Goal: Task Accomplishment & Management: Manage account settings

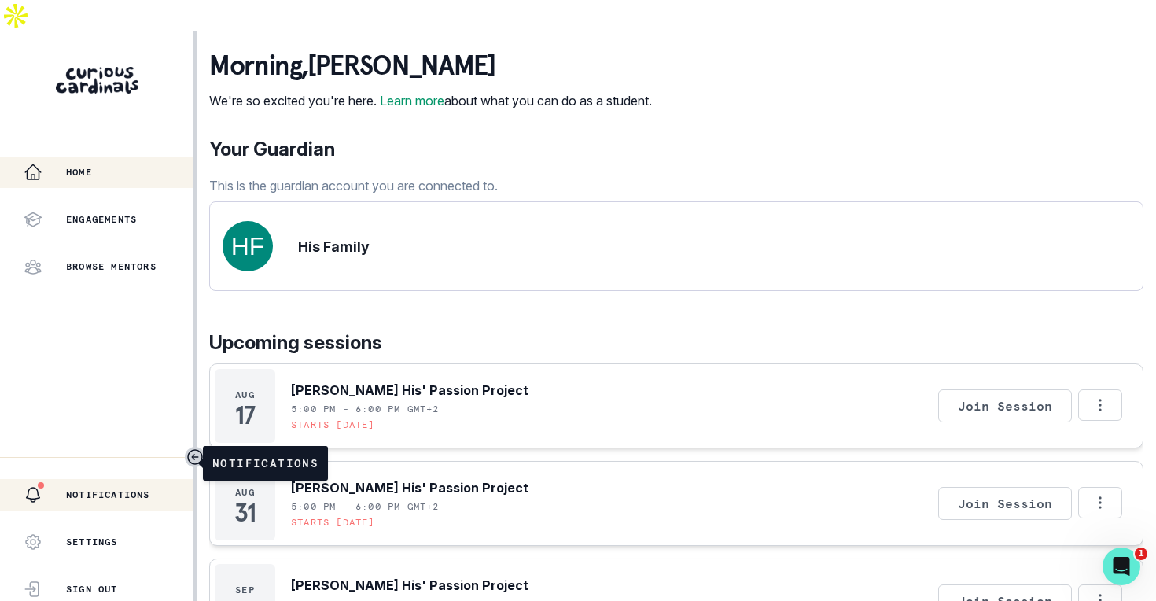
click at [107, 488] on p "Notifications" at bounding box center [108, 494] width 84 height 13
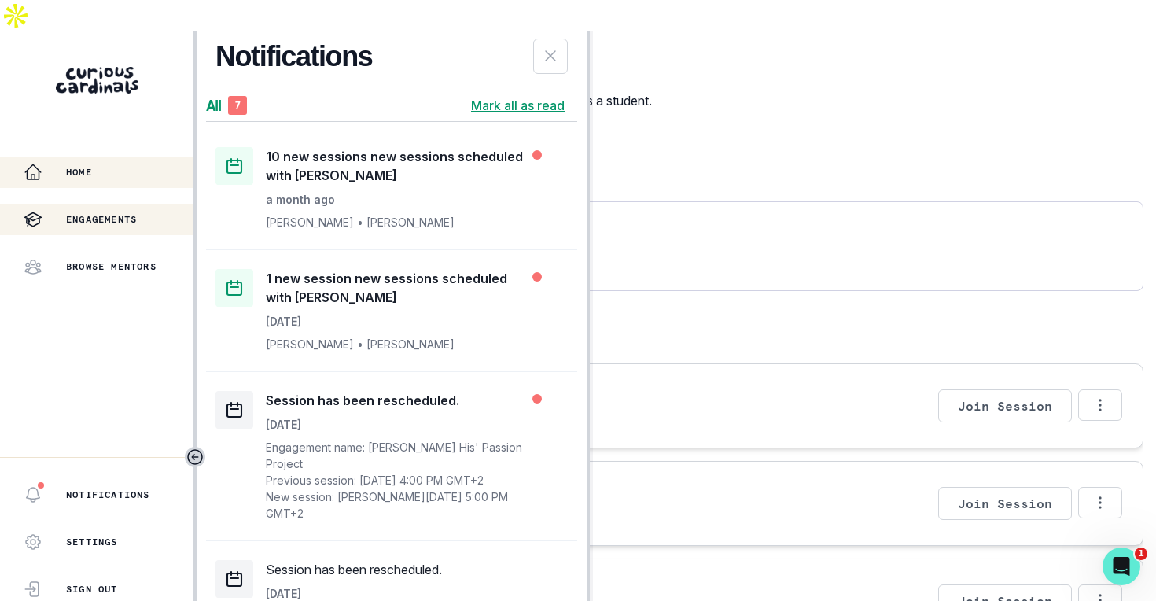
click at [102, 213] on p "Engagements" at bounding box center [101, 219] width 71 height 13
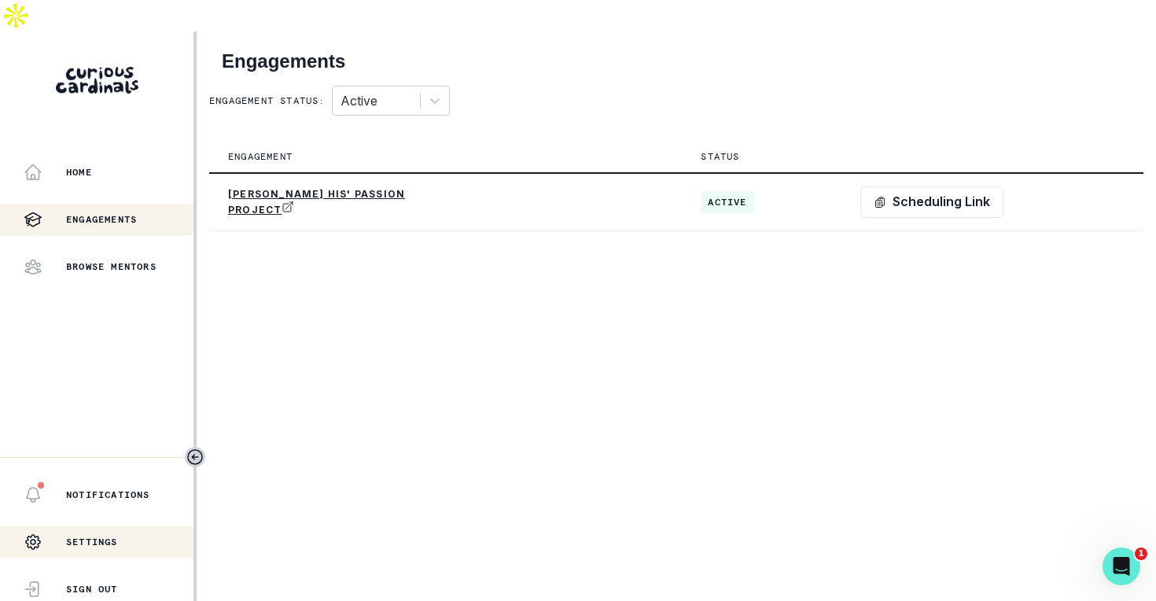
click at [88, 526] on div "Settings" at bounding box center [71, 541] width 94 height 31
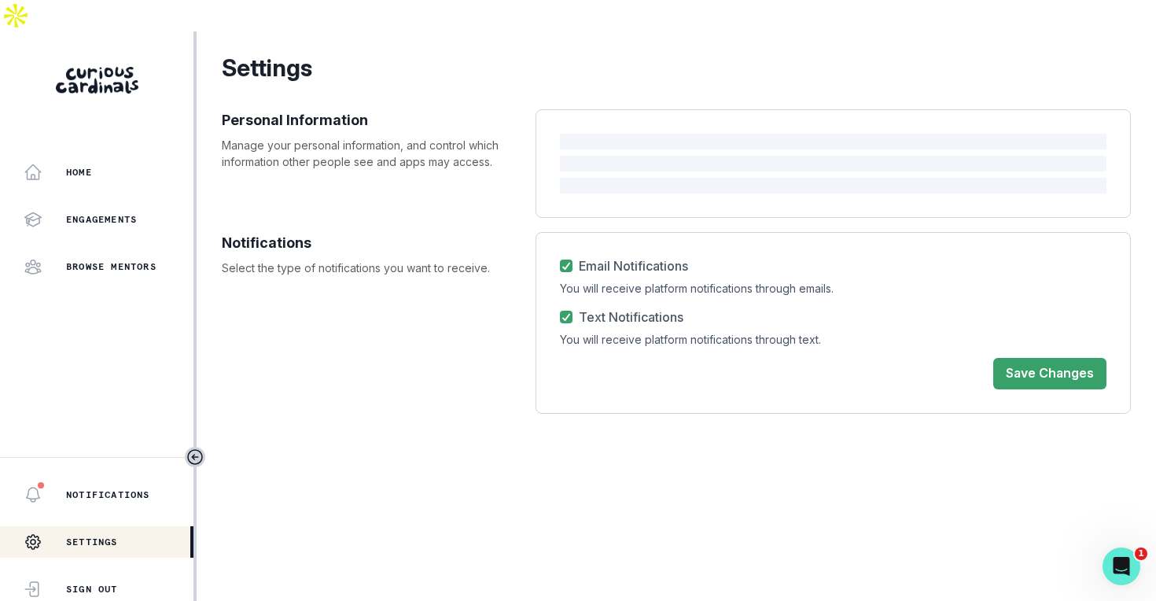
select select "Europe/[GEOGRAPHIC_DATA]"
select select "3rd Grade"
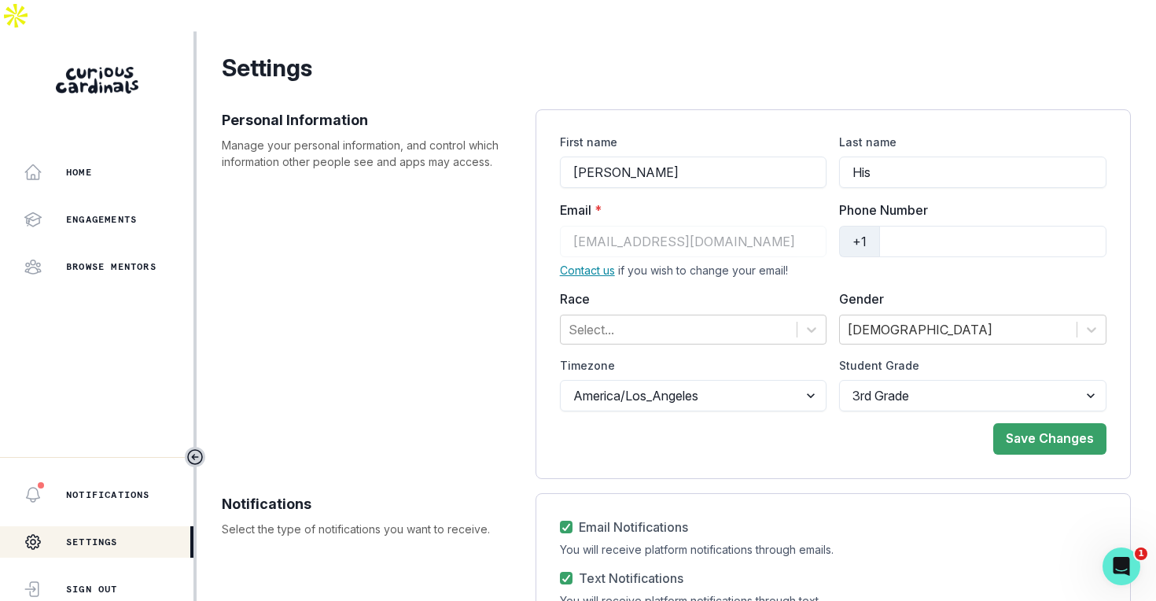
scroll to position [137, 0]
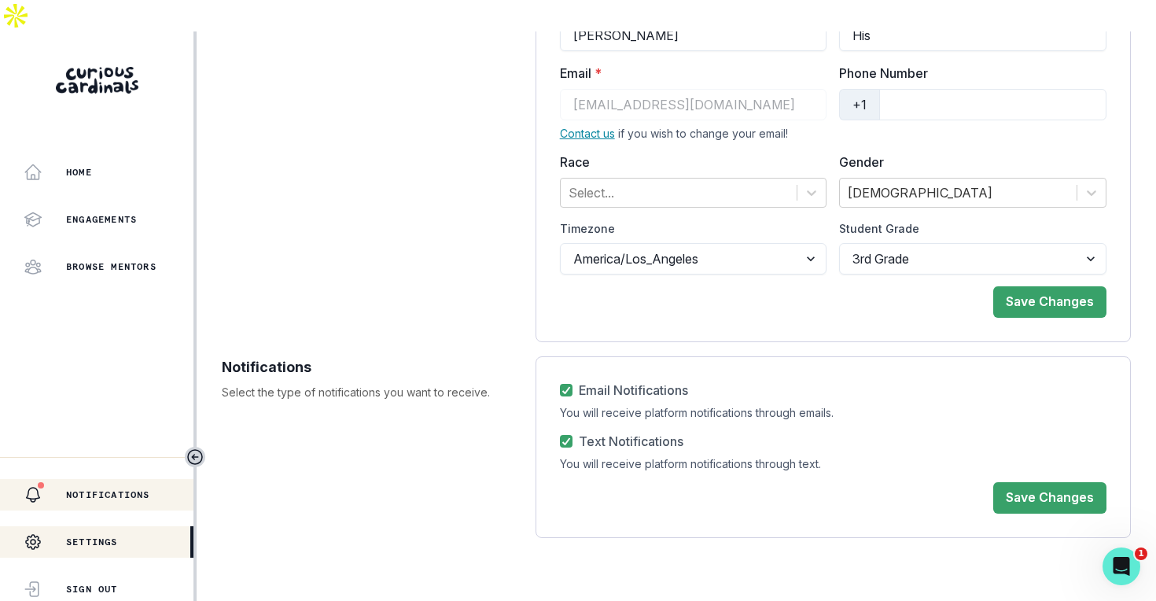
click at [139, 488] on p "Notifications" at bounding box center [108, 494] width 84 height 13
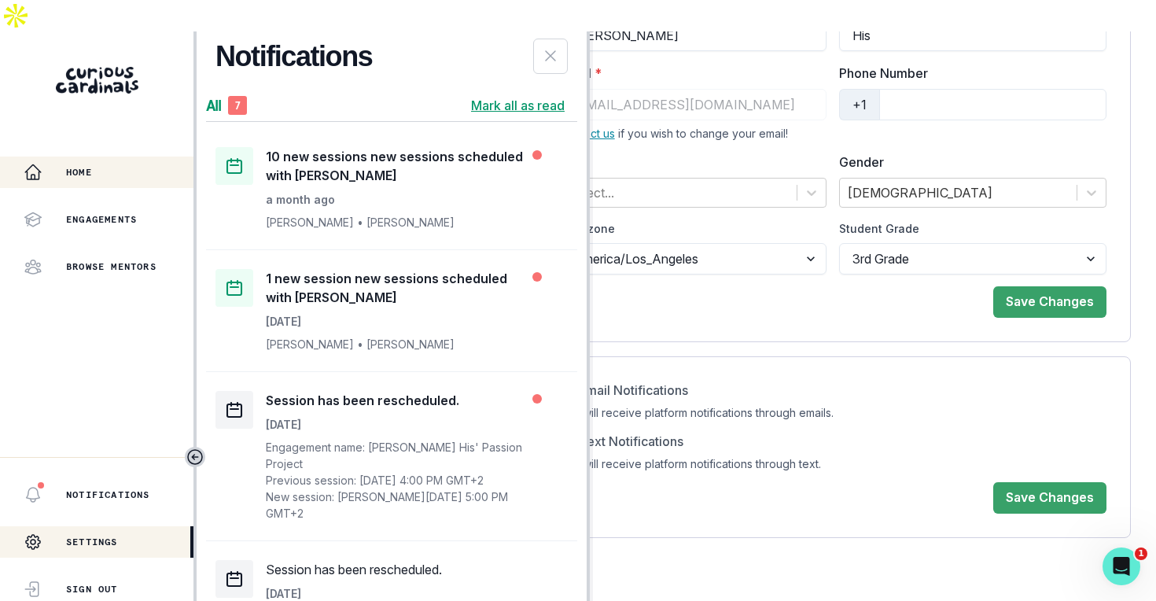
click at [109, 163] on div "Home" at bounding box center [109, 172] width 170 height 19
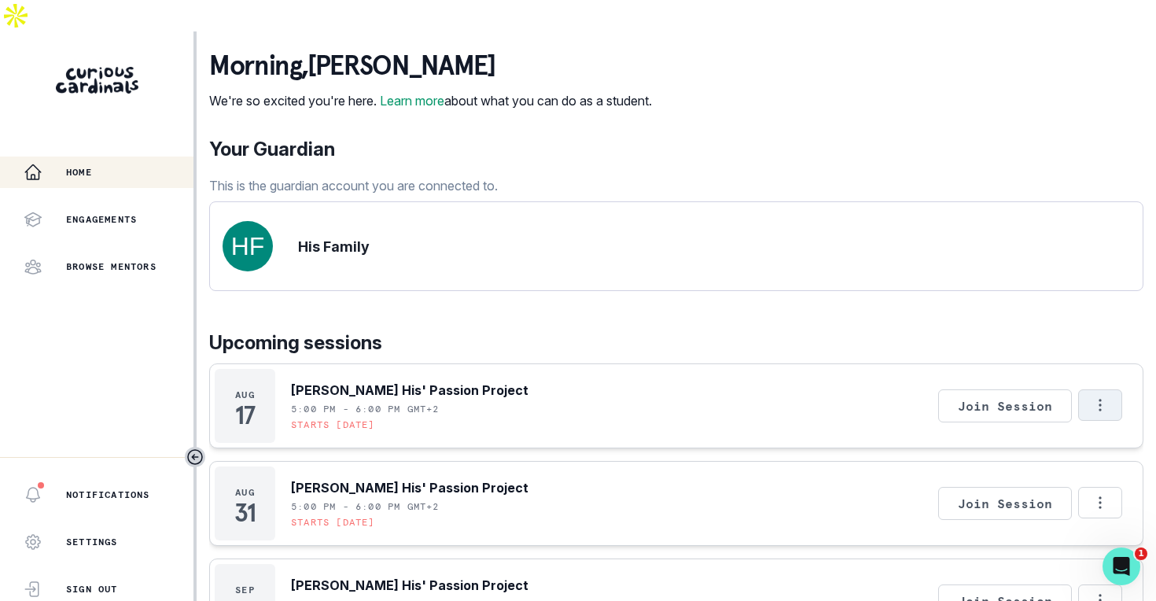
click at [1098, 399] on icon "Options" at bounding box center [1099, 405] width 2 height 12
click at [776, 329] on p "Upcoming sessions" at bounding box center [676, 343] width 934 height 28
click at [149, 210] on div "Engagements" at bounding box center [109, 219] width 170 height 19
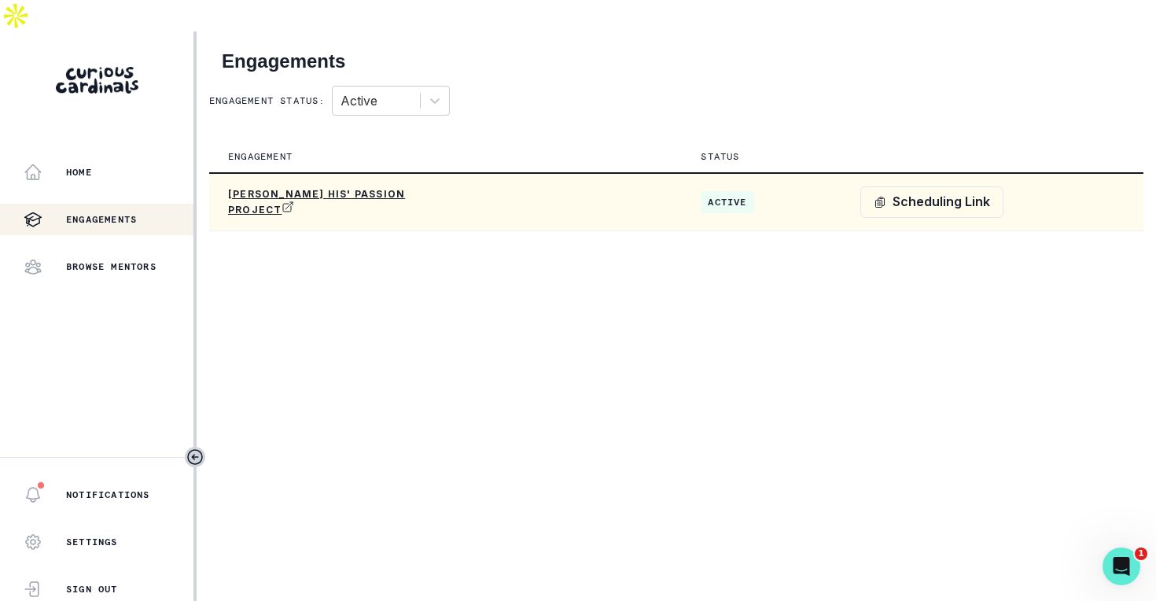
click at [734, 191] on span "active" at bounding box center [726, 202] width 53 height 22
click at [388, 188] on p "[PERSON_NAME] His' Passion Project" at bounding box center [322, 202] width 189 height 28
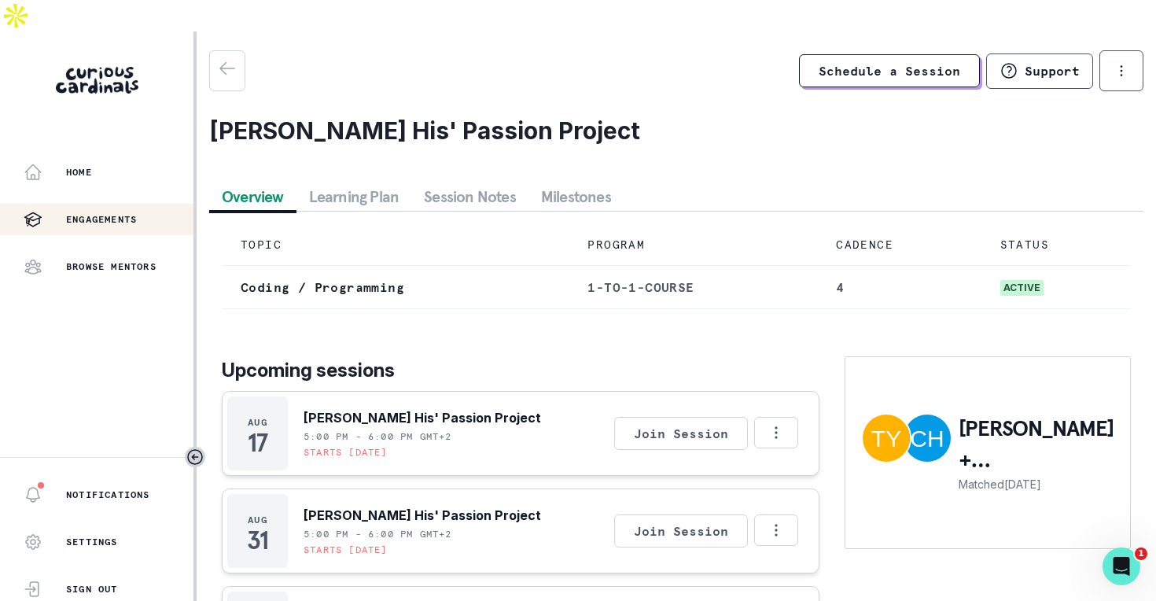
click at [1035, 280] on span "active" at bounding box center [1021, 288] width 43 height 16
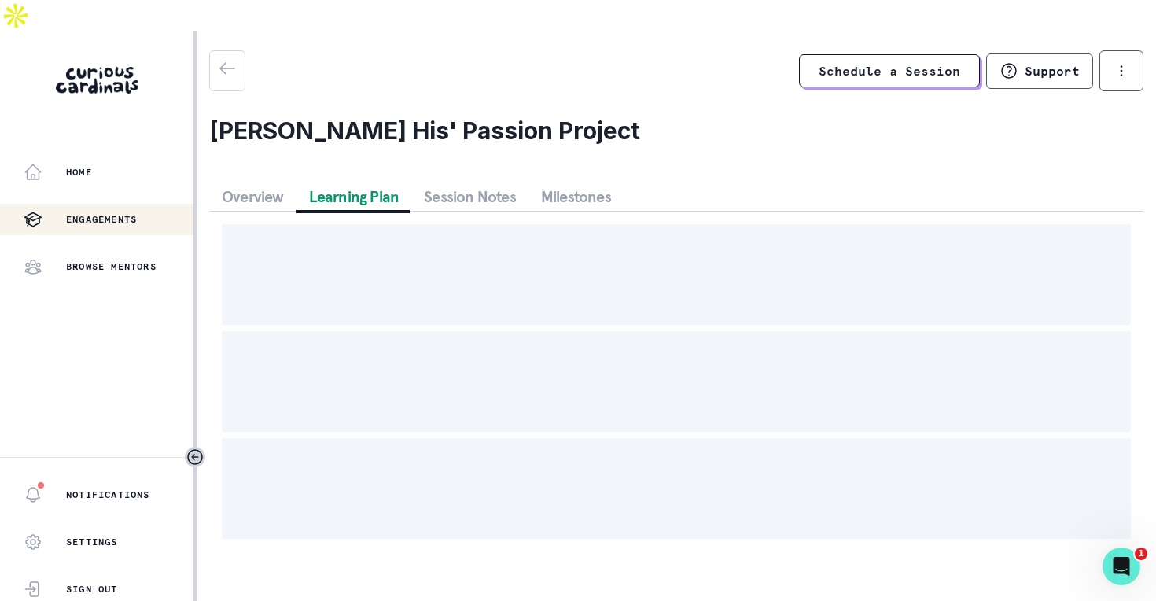
click at [381, 182] on button "Learning Plan" at bounding box center [354, 196] width 116 height 28
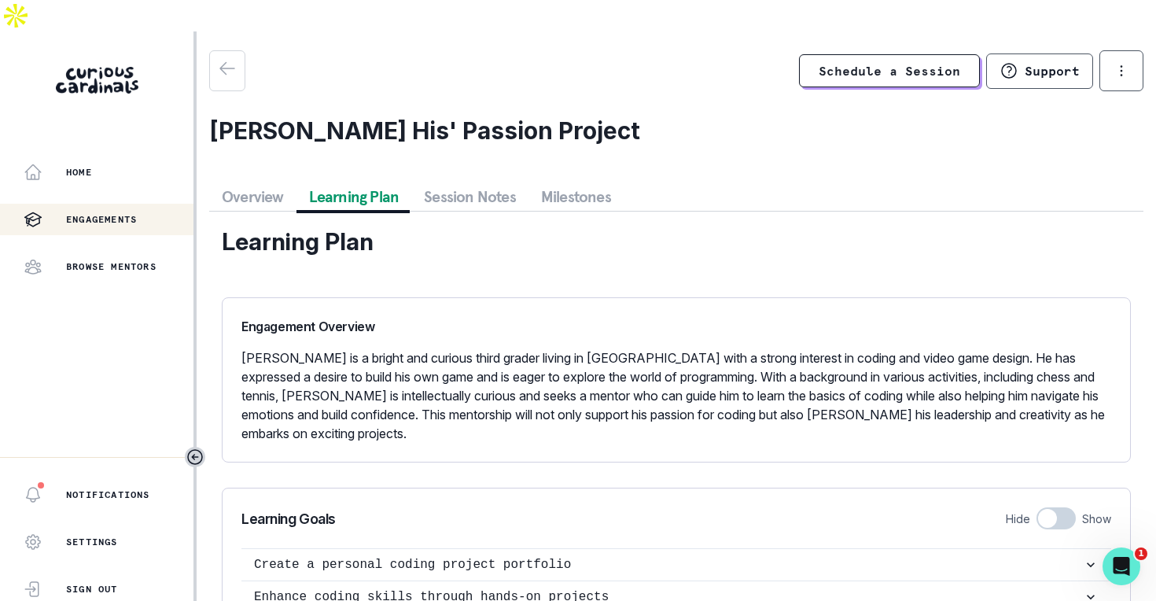
click at [444, 182] on button "Session Notes" at bounding box center [469, 196] width 117 height 28
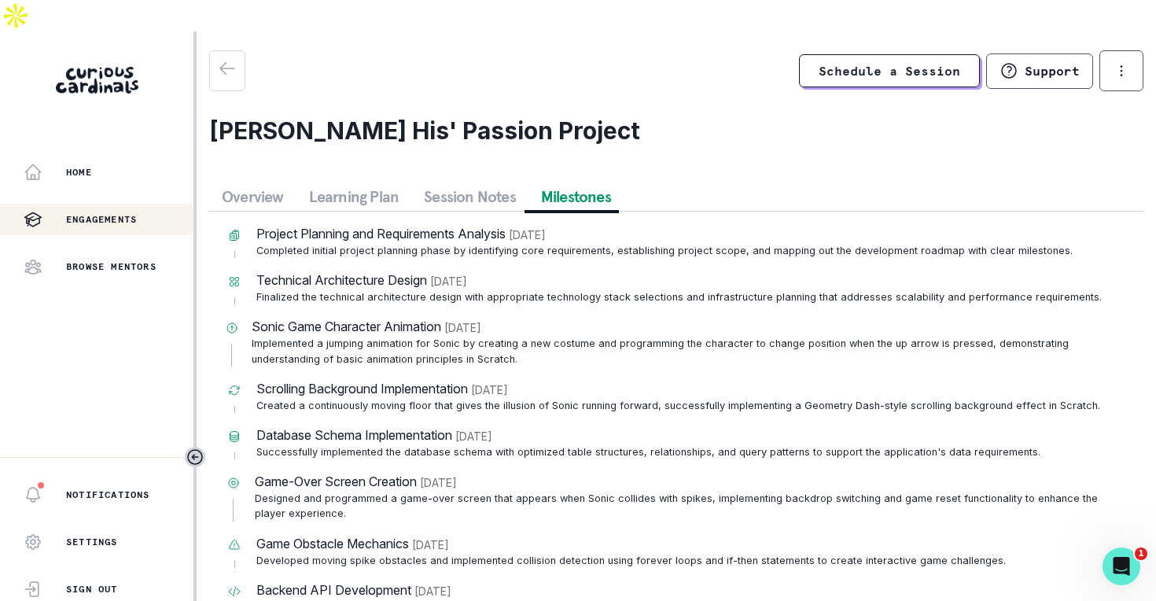
click at [545, 182] on button "Milestones" at bounding box center [575, 196] width 95 height 28
click at [1116, 62] on icon "options" at bounding box center [1120, 70] width 17 height 17
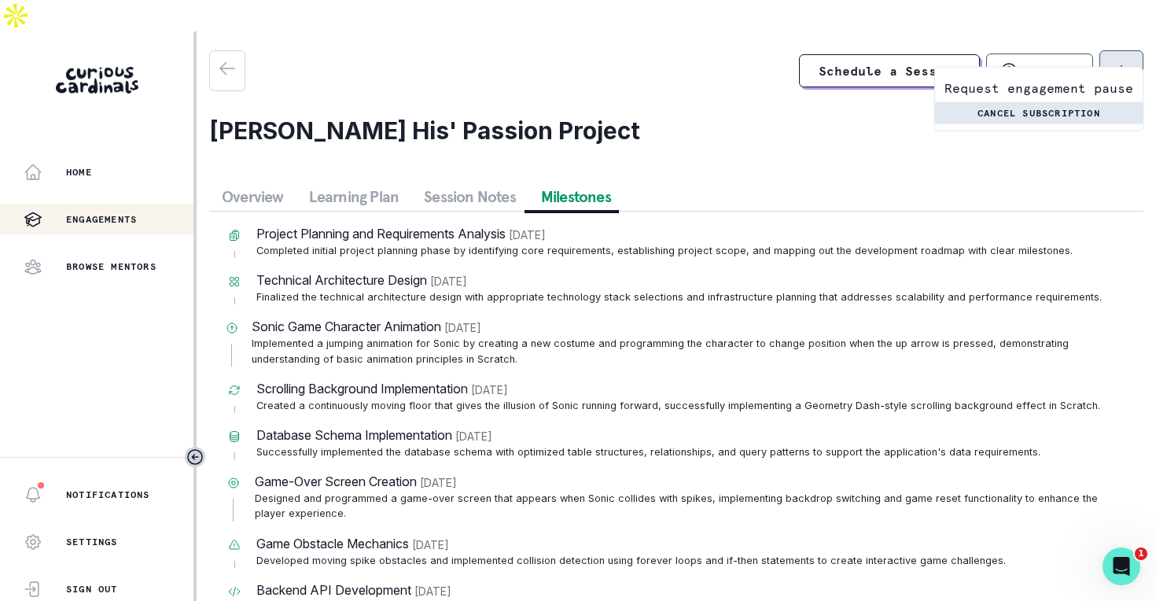
click at [1078, 108] on button "Cancel subscription" at bounding box center [1039, 113] width 208 height 22
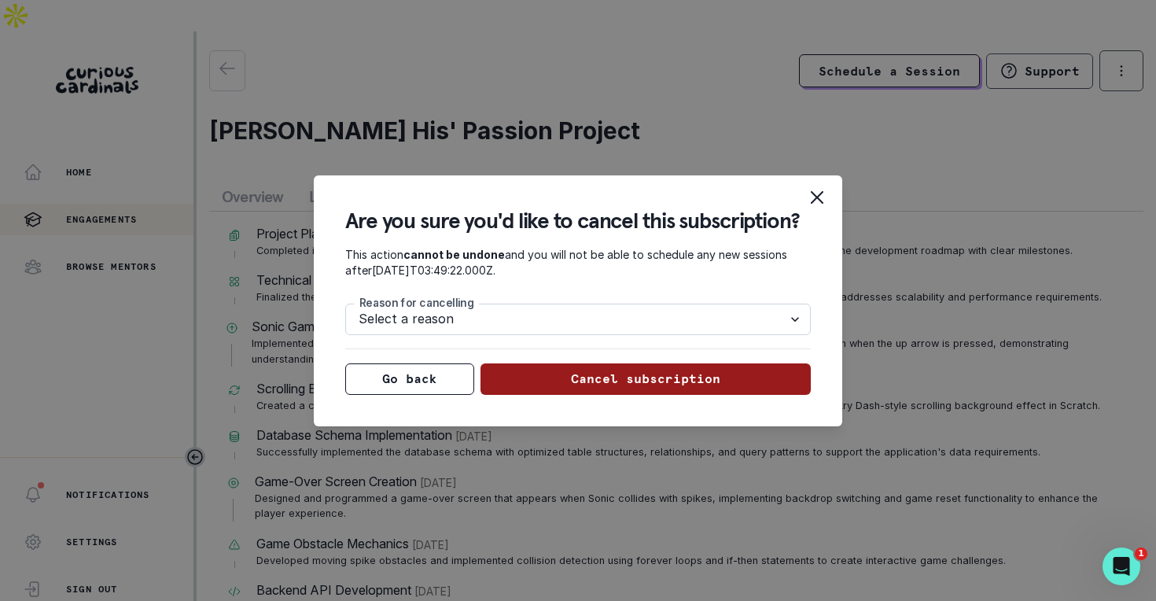
click at [607, 322] on select "Select a reason Nothing is wrong, just need to pause for now. Looking for more …" at bounding box center [577, 318] width 465 height 31
select select "NOTHING_WRONG"
click at [597, 380] on button "Cancel subscription" at bounding box center [645, 378] width 331 height 31
click at [673, 373] on button "Cancel subscription" at bounding box center [645, 378] width 331 height 31
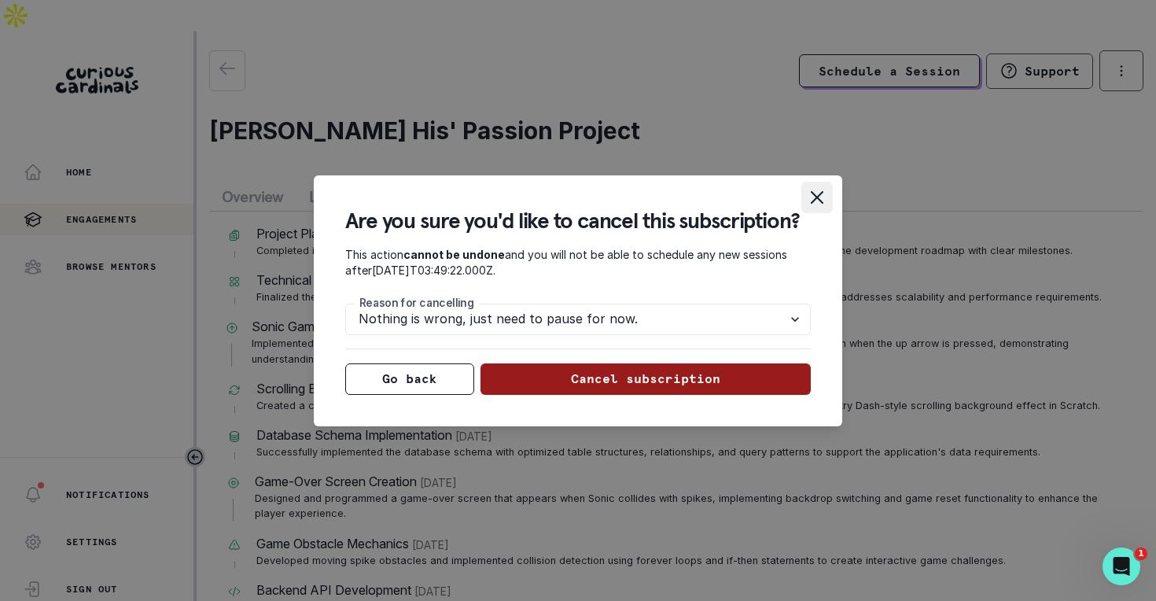
click at [817, 198] on icon "Close" at bounding box center [817, 197] width 13 height 13
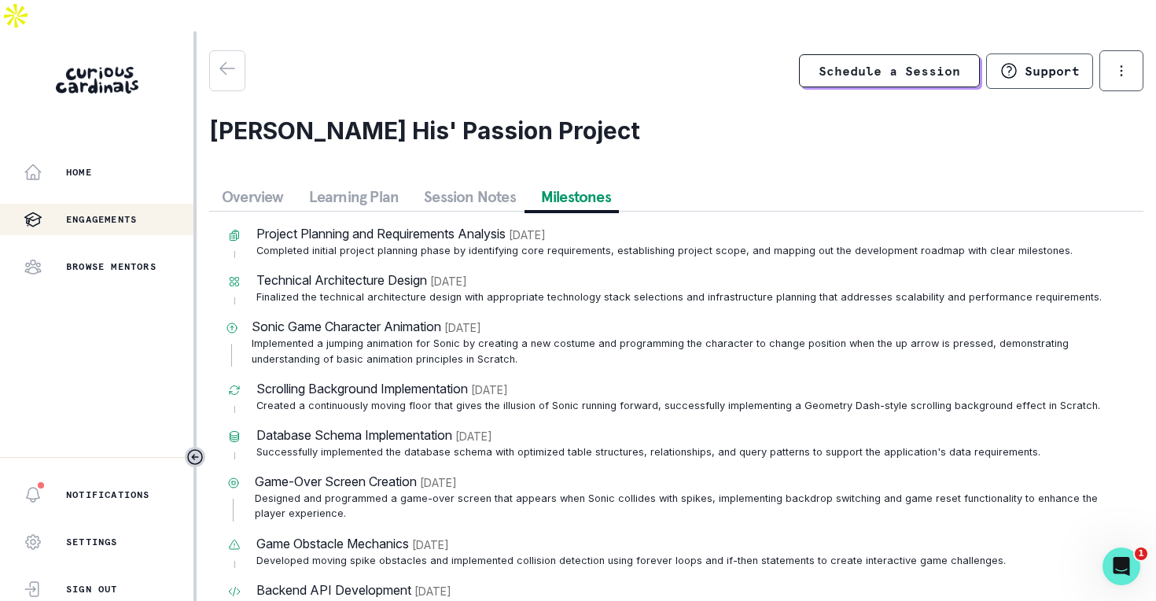
click at [315, 211] on div "Project Planning and Requirements Analysis [DATE] Completed initial project pla…" at bounding box center [676, 412] width 934 height 403
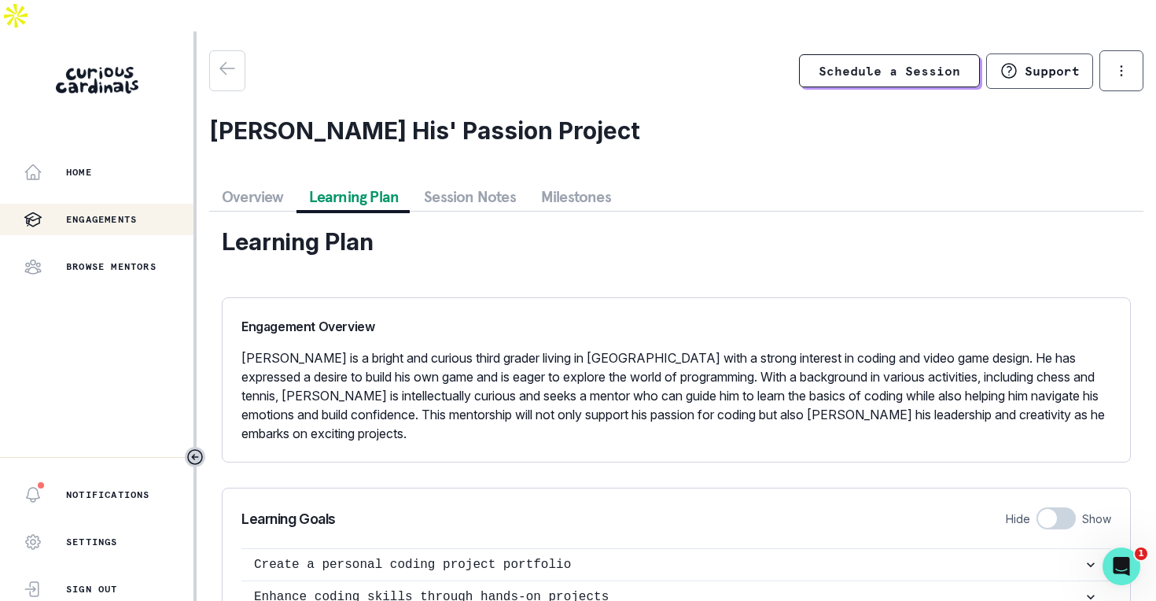
click at [317, 182] on button "Learning Plan" at bounding box center [354, 196] width 116 height 28
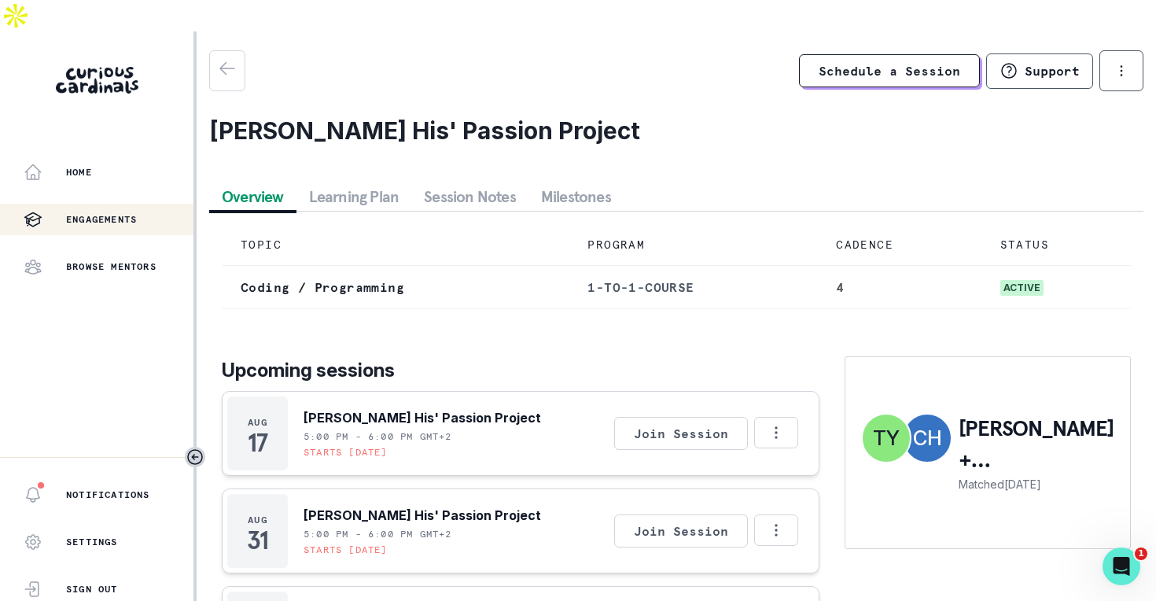
click at [255, 182] on button "Overview" at bounding box center [252, 196] width 87 height 28
click at [327, 182] on button "Learning Plan" at bounding box center [354, 196] width 116 height 28
click at [270, 182] on button "Overview" at bounding box center [252, 196] width 87 height 28
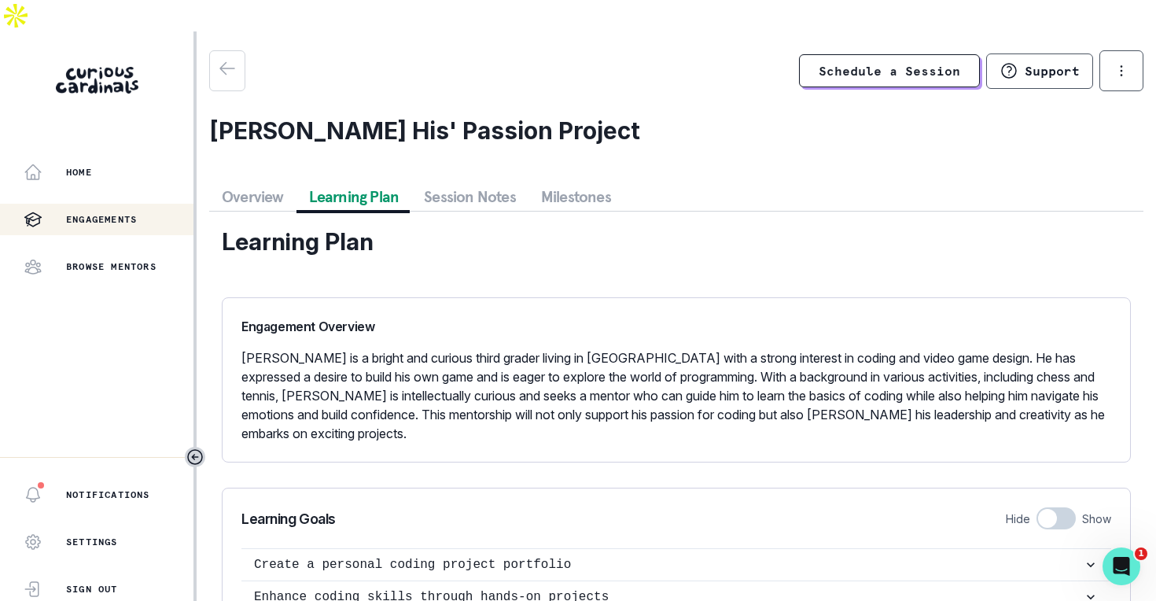
click at [323, 182] on button "Learning Plan" at bounding box center [354, 196] width 116 height 28
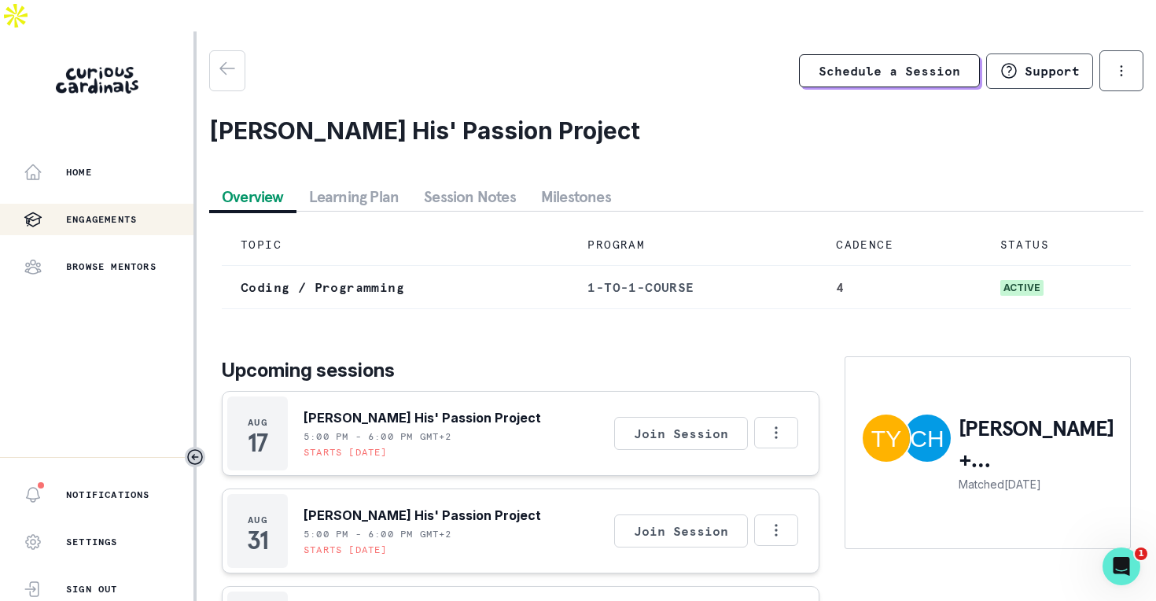
click at [285, 182] on button "Overview" at bounding box center [252, 196] width 87 height 28
click at [377, 266] on td "Coding / Programming" at bounding box center [395, 287] width 347 height 43
click at [453, 182] on button "Session Notes" at bounding box center [469, 196] width 117 height 28
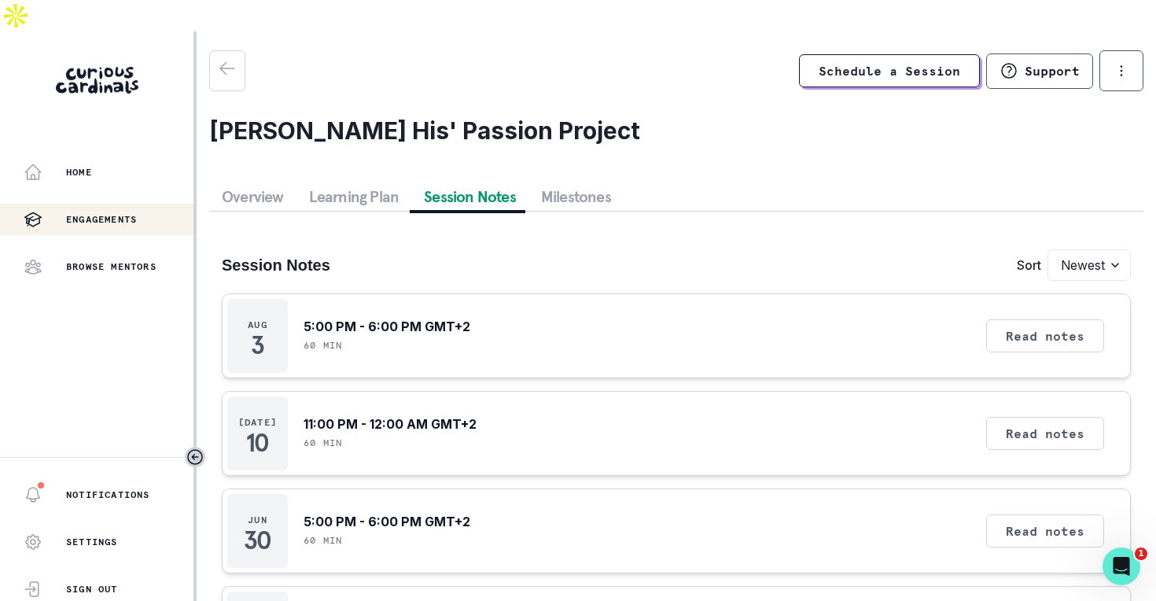
click at [557, 182] on button "Milestones" at bounding box center [575, 196] width 95 height 28
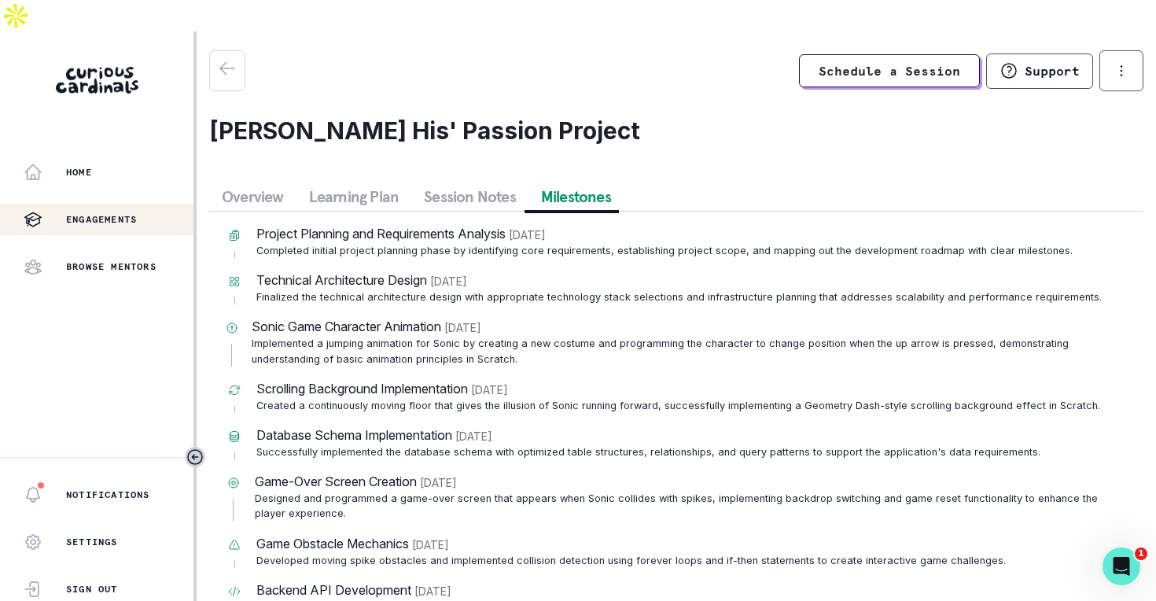
scroll to position [1, 0]
click at [101, 526] on div "Settings" at bounding box center [71, 541] width 94 height 31
select select "Europe/[GEOGRAPHIC_DATA]"
select select "3rd Grade"
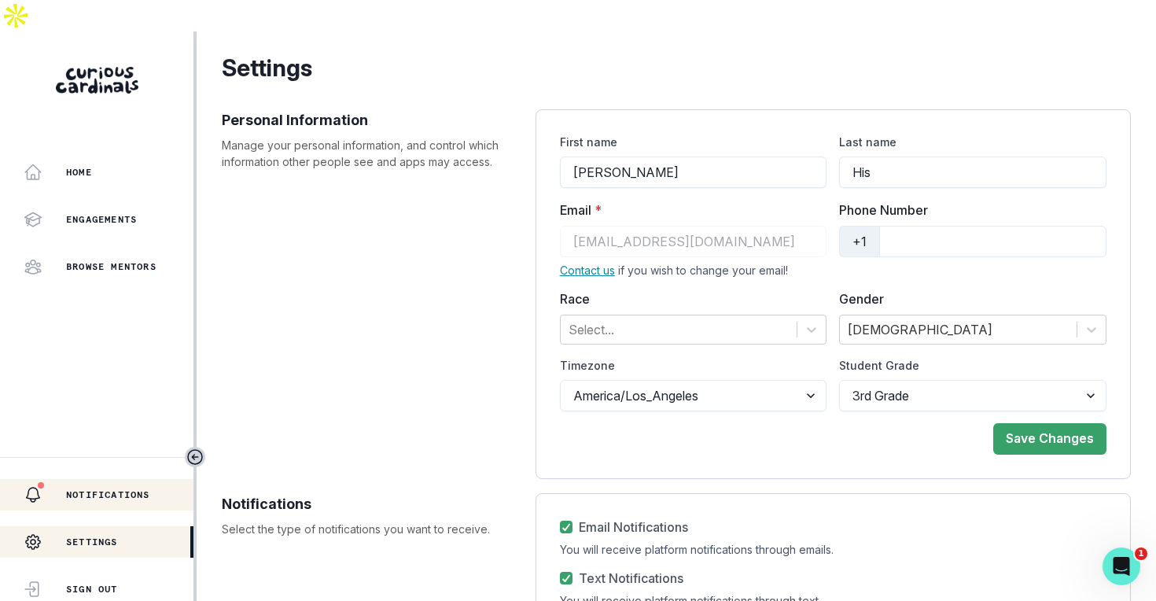
click at [129, 488] on p "Notifications" at bounding box center [108, 494] width 84 height 13
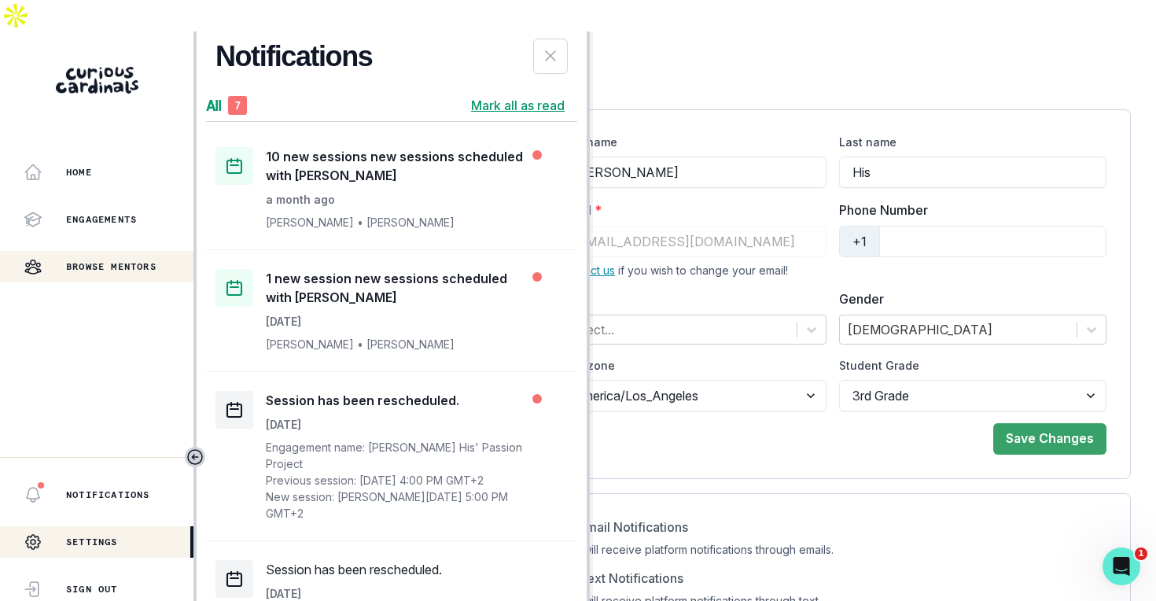
click at [112, 251] on button "Browse Mentors" at bounding box center [96, 266] width 193 height 31
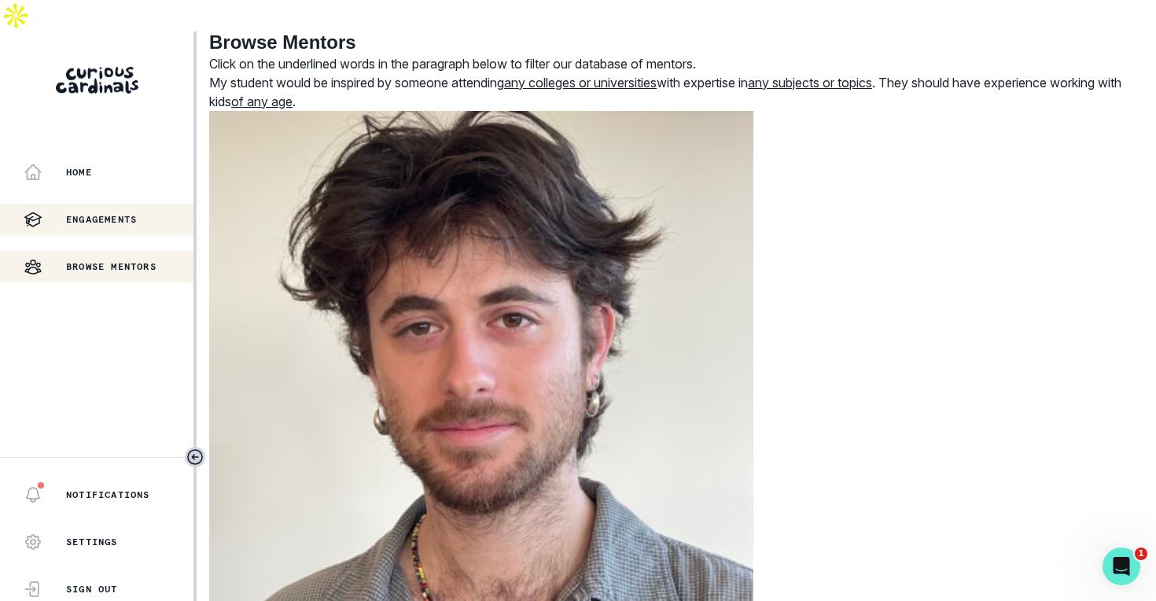
click at [112, 213] on p "Engagements" at bounding box center [101, 219] width 71 height 13
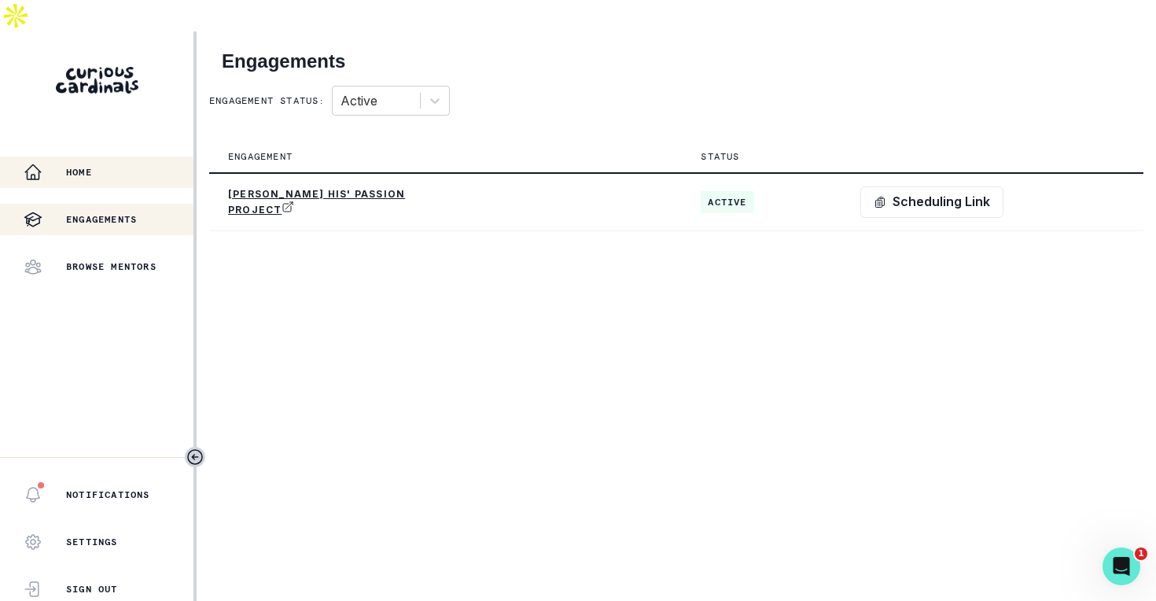
click at [90, 166] on p "Home" at bounding box center [79, 172] width 26 height 13
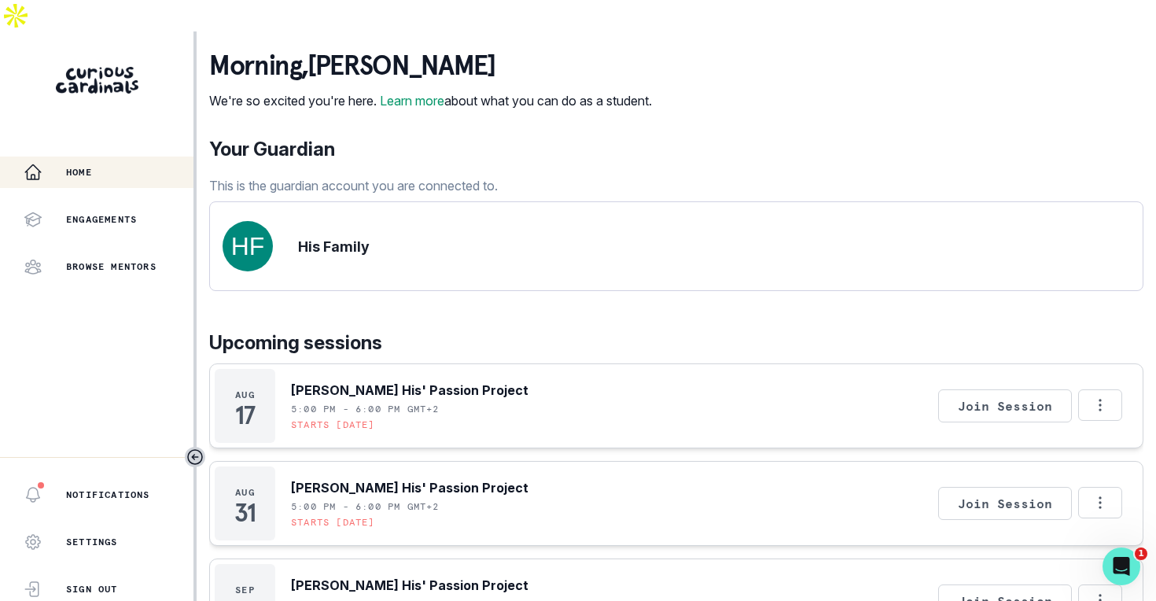
click at [316, 221] on div "His Family" at bounding box center [295, 246] width 147 height 50
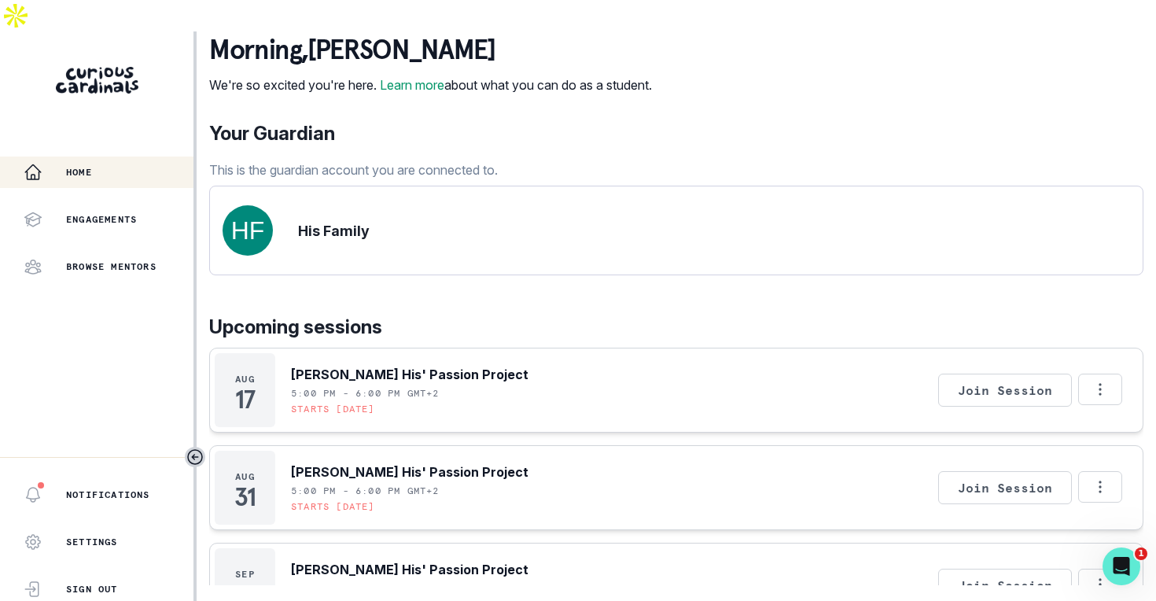
scroll to position [226, 0]
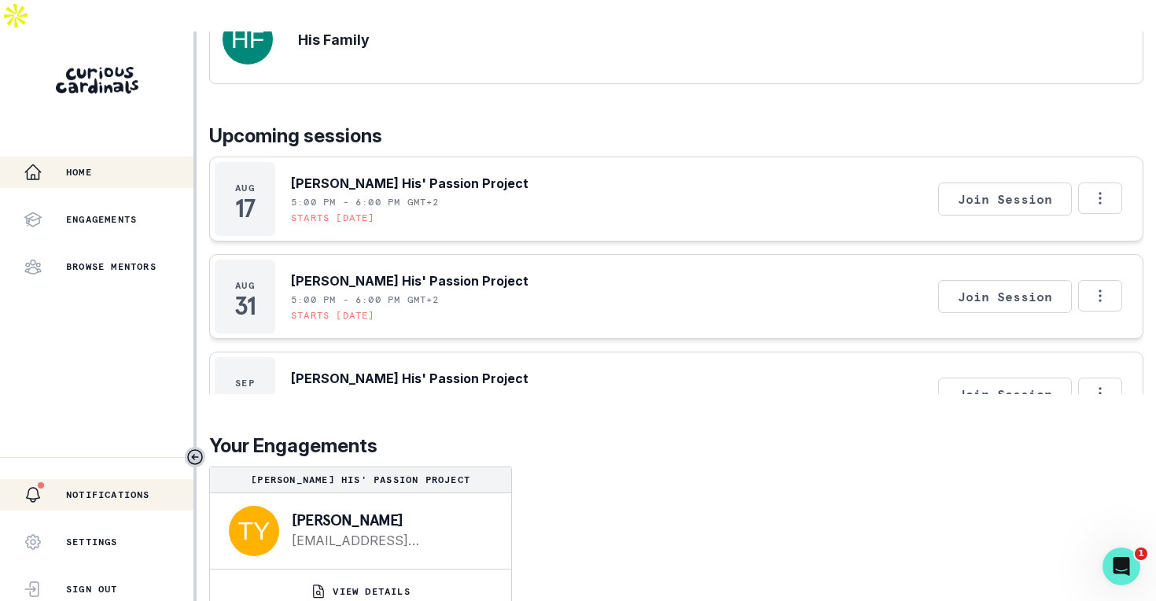
click at [105, 488] on p "Notifications" at bounding box center [108, 494] width 84 height 13
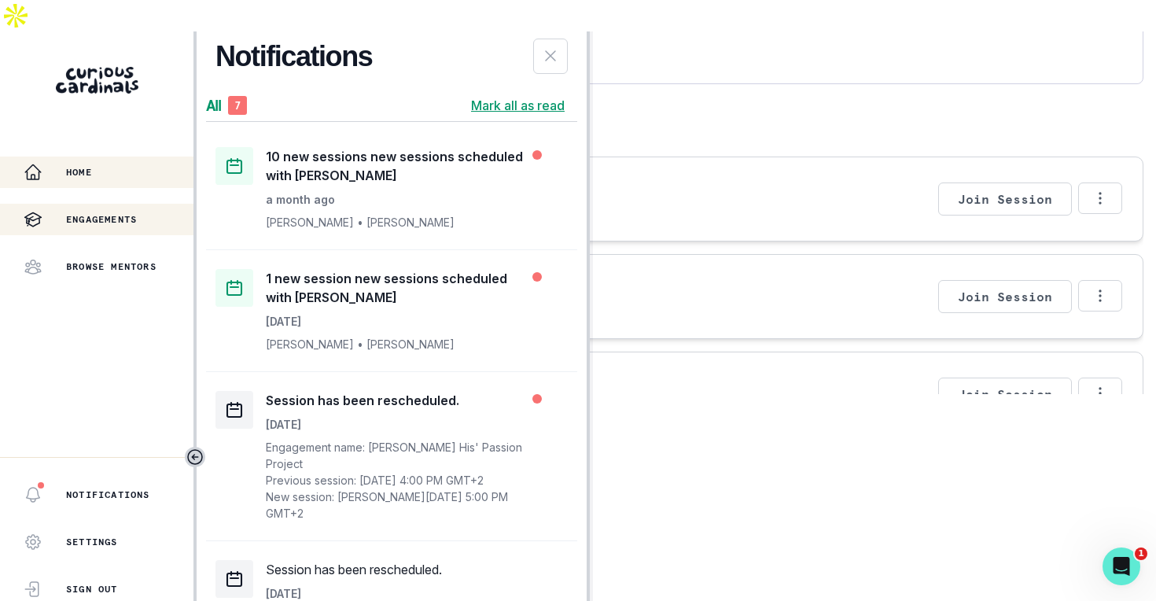
click at [105, 213] on p "Engagements" at bounding box center [101, 219] width 71 height 13
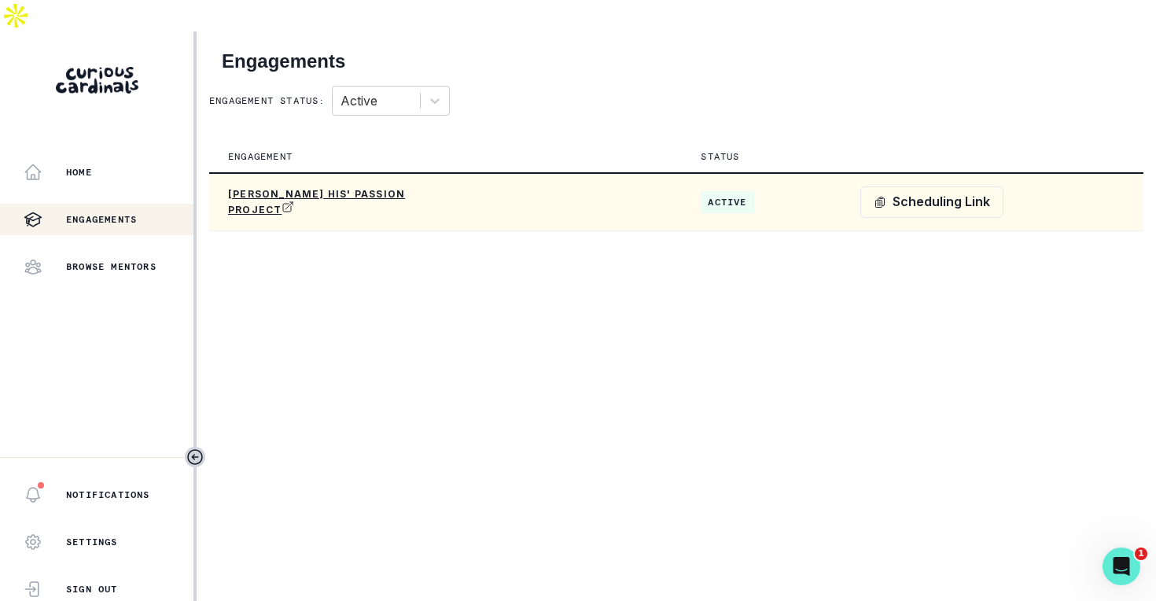
click at [391, 188] on p "[PERSON_NAME] His' Passion Project" at bounding box center [322, 202] width 189 height 28
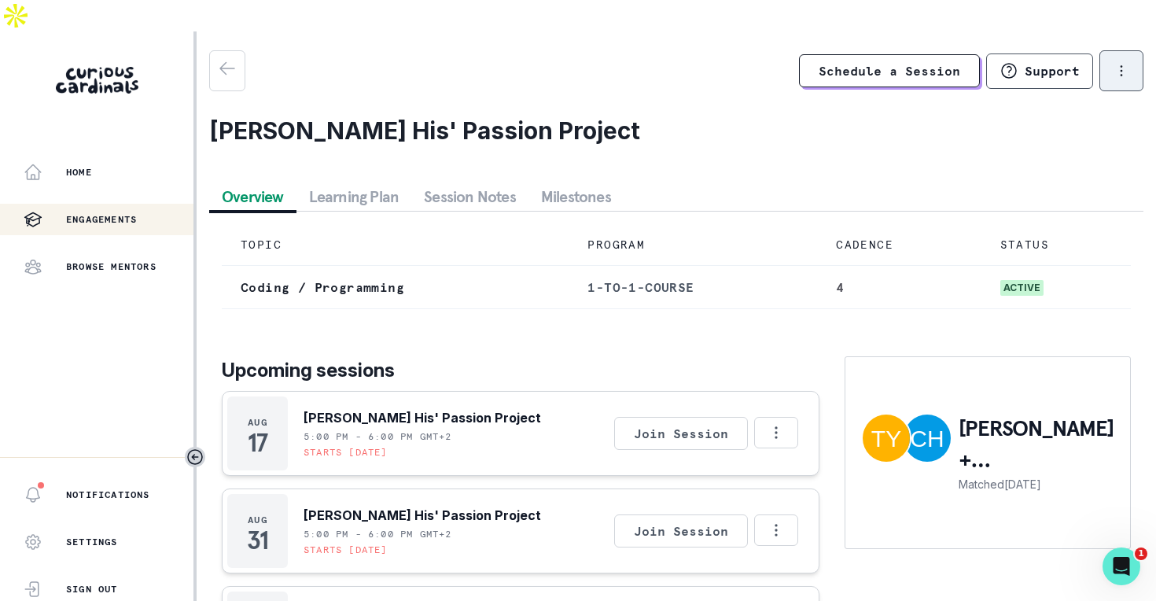
click at [1118, 62] on icon "options" at bounding box center [1120, 70] width 17 height 17
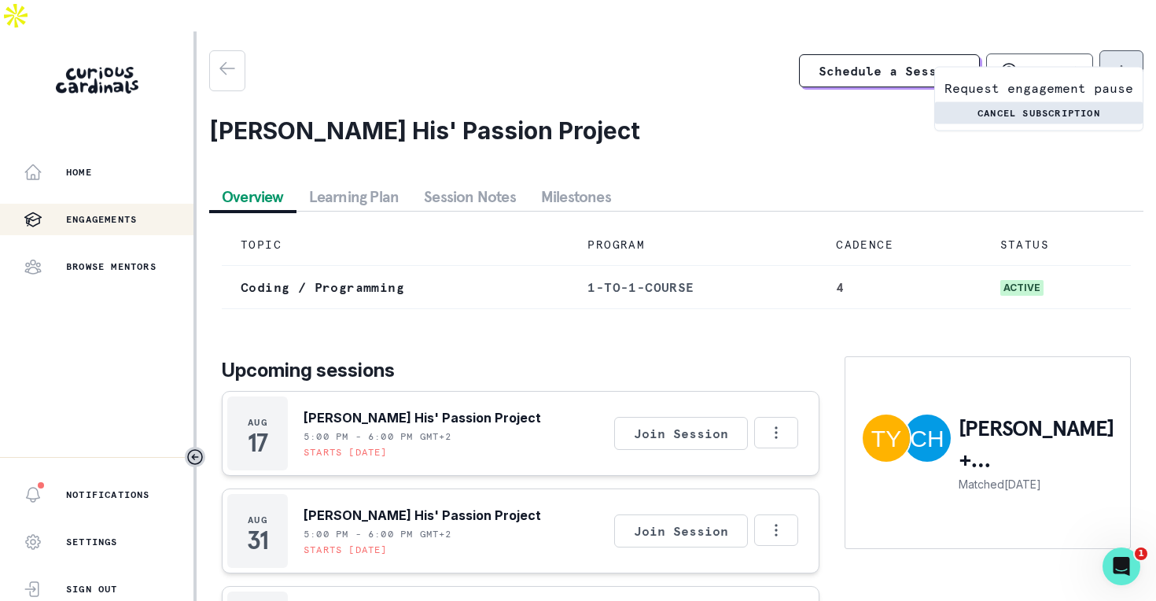
click at [1045, 116] on button "Cancel subscription" at bounding box center [1039, 113] width 208 height 22
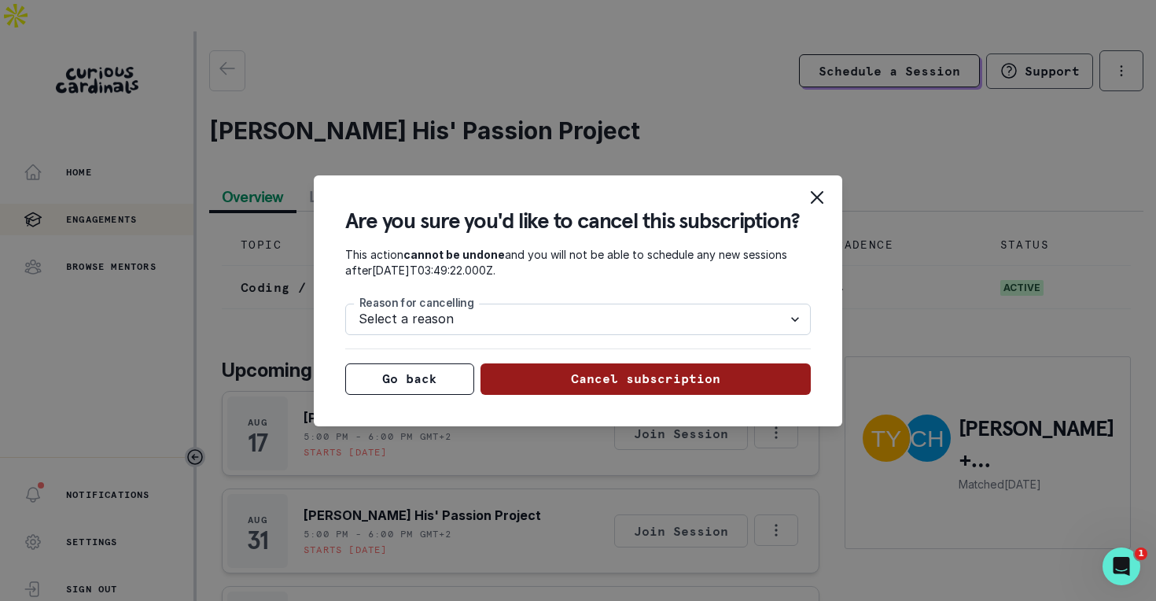
click at [748, 322] on select "Select a reason Nothing is wrong, just need to pause for now. Looking for more …" at bounding box center [577, 318] width 465 height 31
select select "NOTHING_WRONG"
click at [703, 375] on button "Cancel subscription" at bounding box center [645, 378] width 331 height 31
click at [826, 193] on button "Close" at bounding box center [816, 197] width 31 height 31
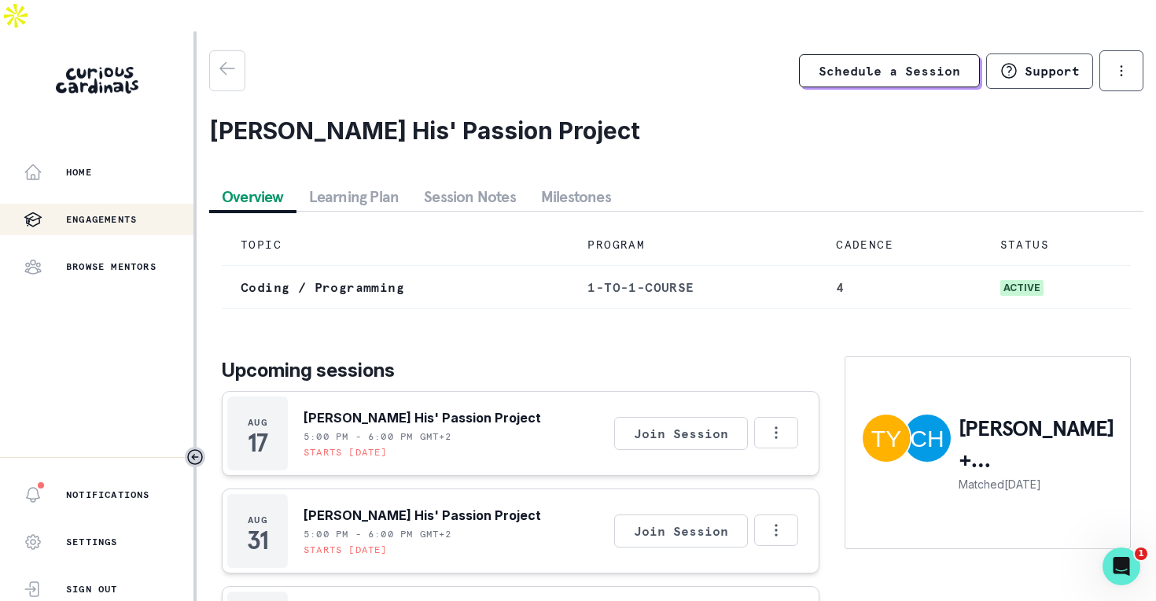
scroll to position [113, 0]
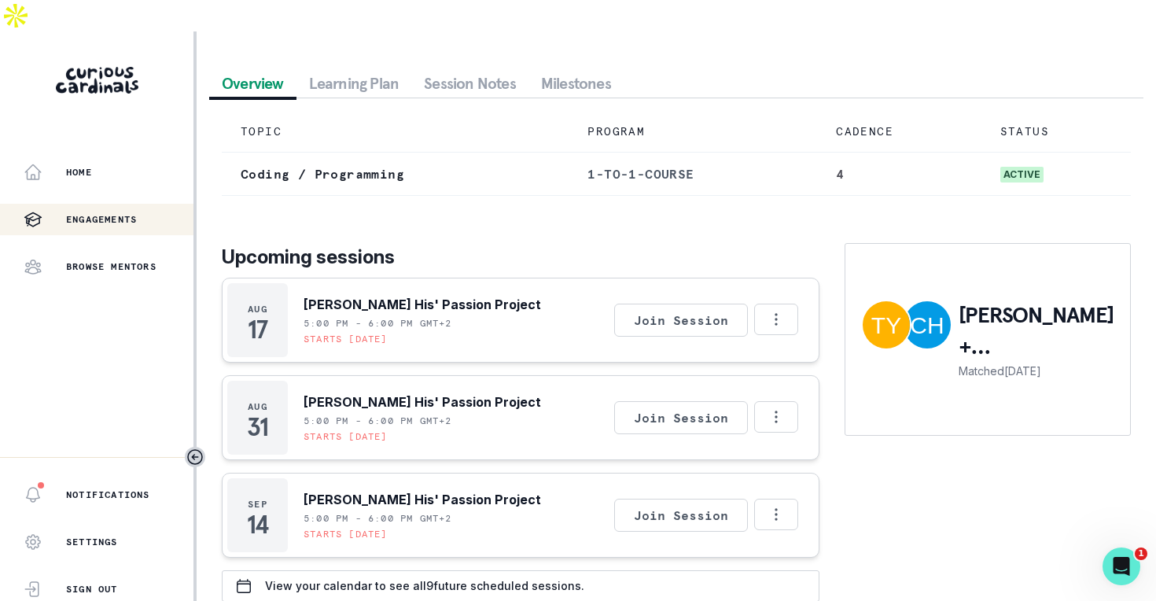
click at [1123, 566] on icon "Open Intercom Messenger" at bounding box center [1121, 566] width 11 height 13
type textarea "Hello. I would like to cancel our subscription and be returned the money sittin…"
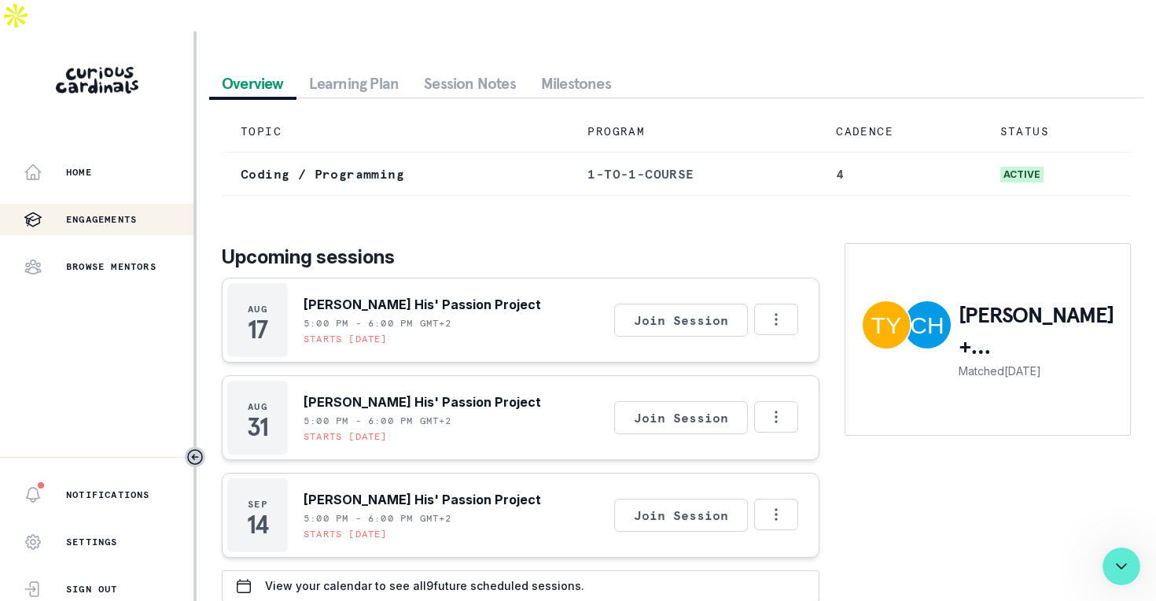
click at [1141, 568] on div "TOPIC PROGRAM CADENCE STATUS Coding / Programming 1-to-1-course 4 active Upcomi…" at bounding box center [676, 356] width 934 height 516
click at [1123, 568] on icon "Close Intercom Messenger" at bounding box center [1121, 566] width 19 height 19
click at [347, 116] on td "TOPIC" at bounding box center [395, 132] width 347 height 42
click at [759, 303] on button "Options" at bounding box center [776, 318] width 44 height 31
click at [417, 208] on div "Upcoming sessions [DATE] [PERSON_NAME] His' Passion Project 5:00 PM - 6:00 PM G…" at bounding box center [676, 404] width 909 height 393
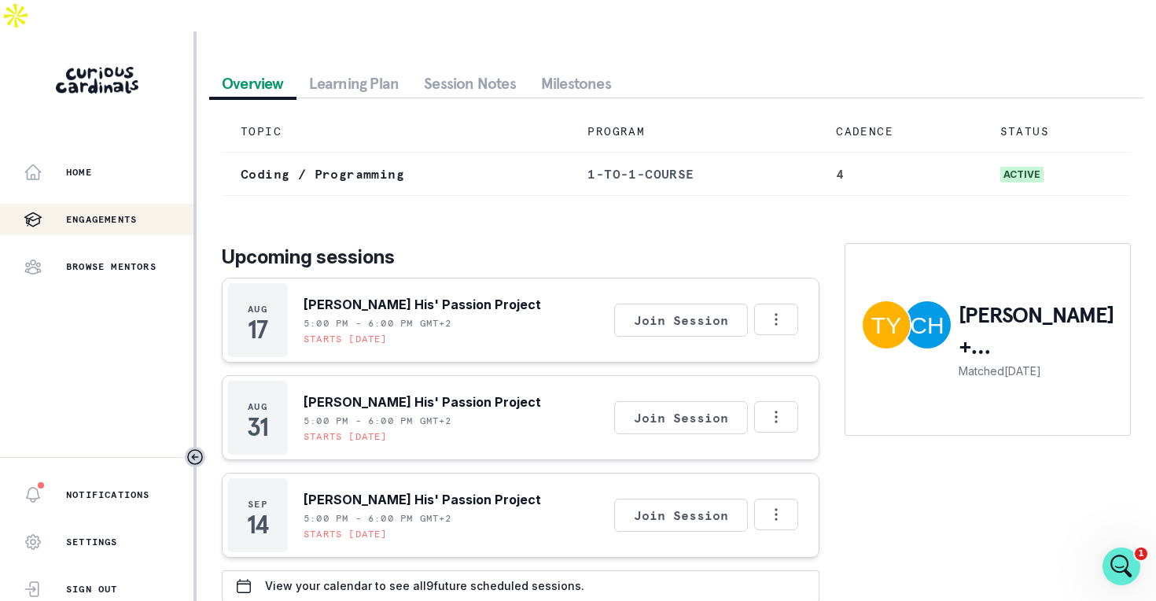
click at [358, 69] on button "Learning Plan" at bounding box center [354, 83] width 116 height 28
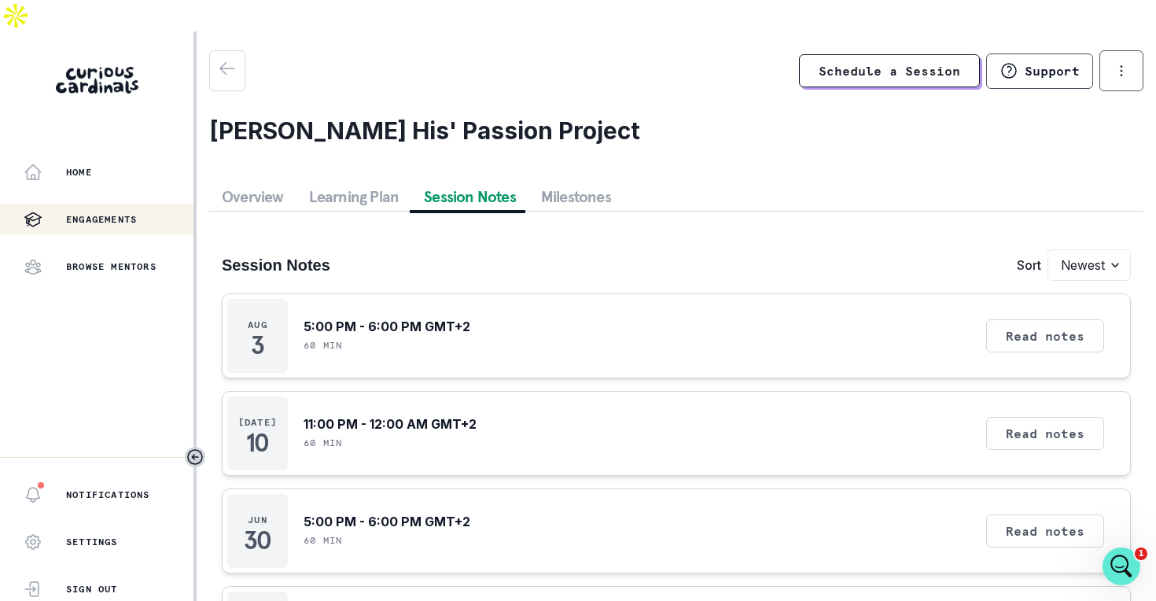
click at [467, 182] on button "Session Notes" at bounding box center [469, 196] width 117 height 28
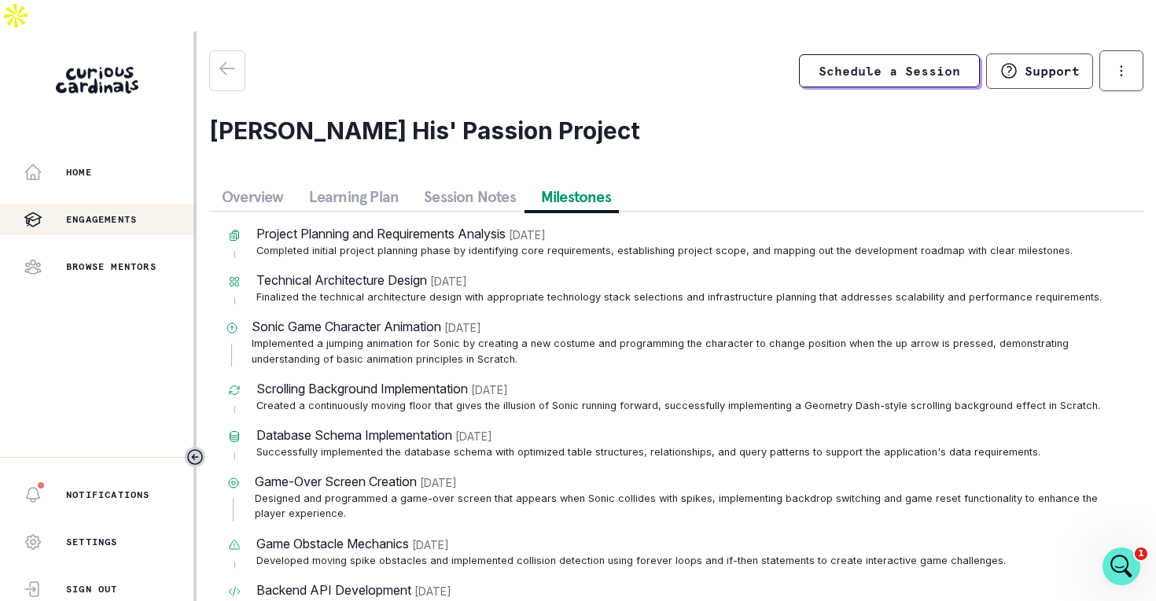
click at [537, 182] on button "Milestones" at bounding box center [575, 196] width 95 height 28
click at [36, 487] on icon "button" at bounding box center [33, 494] width 13 height 14
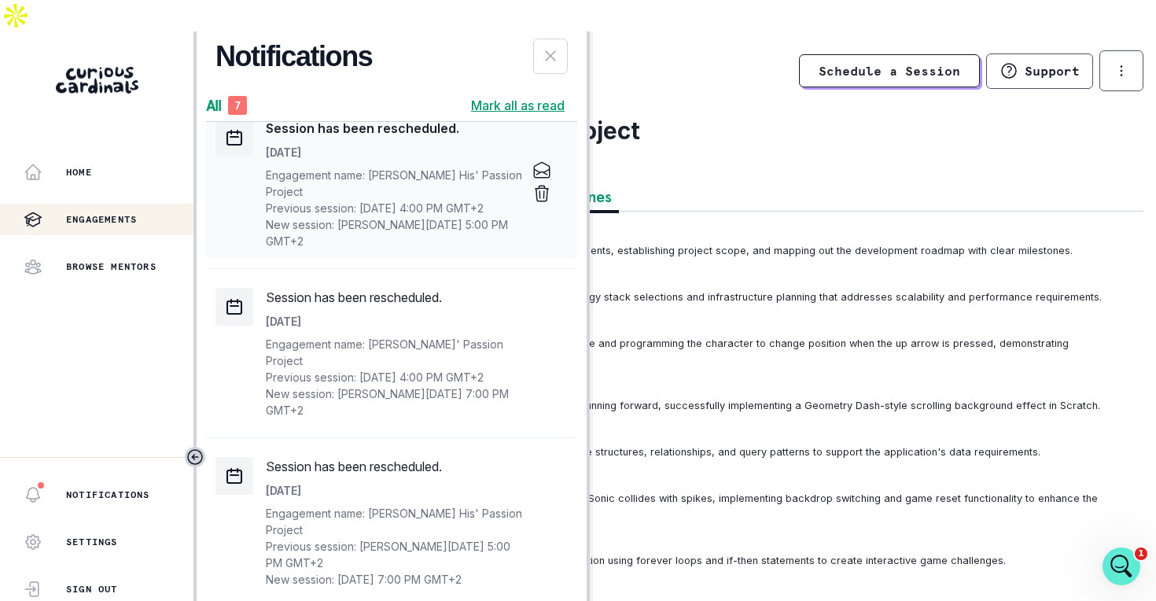
scroll to position [476, 0]
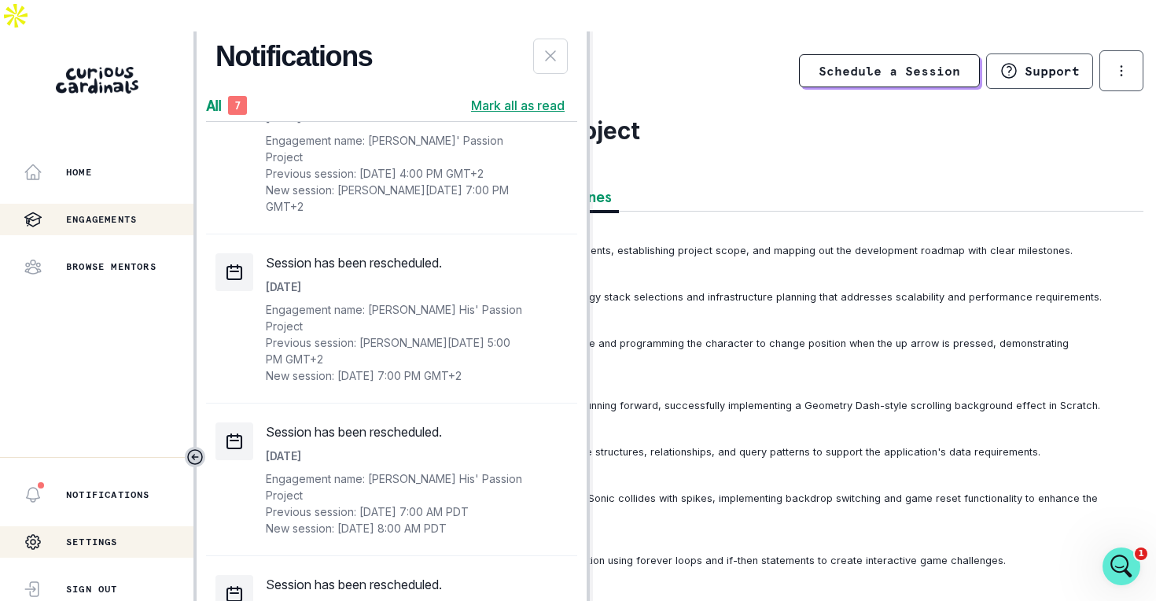
click at [64, 526] on div "Settings" at bounding box center [71, 541] width 94 height 31
select select "Europe/[GEOGRAPHIC_DATA]"
select select "3rd Grade"
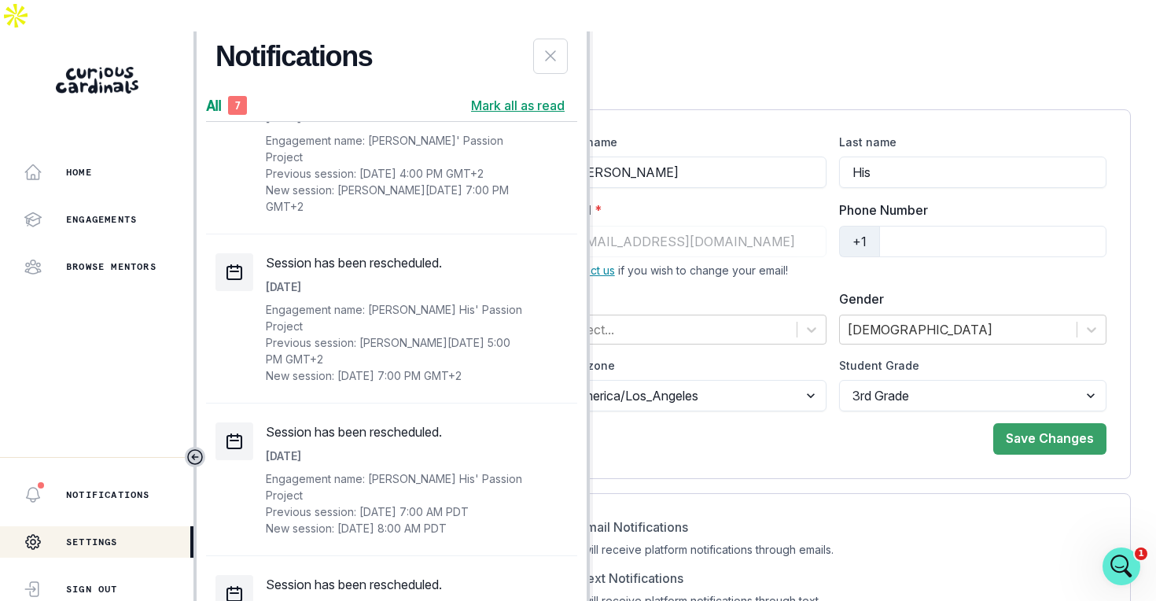
click at [693, 411] on div "Save Changes" at bounding box center [833, 432] width 546 height 43
click at [544, 46] on icon "Close Notifications Panel" at bounding box center [550, 55] width 19 height 19
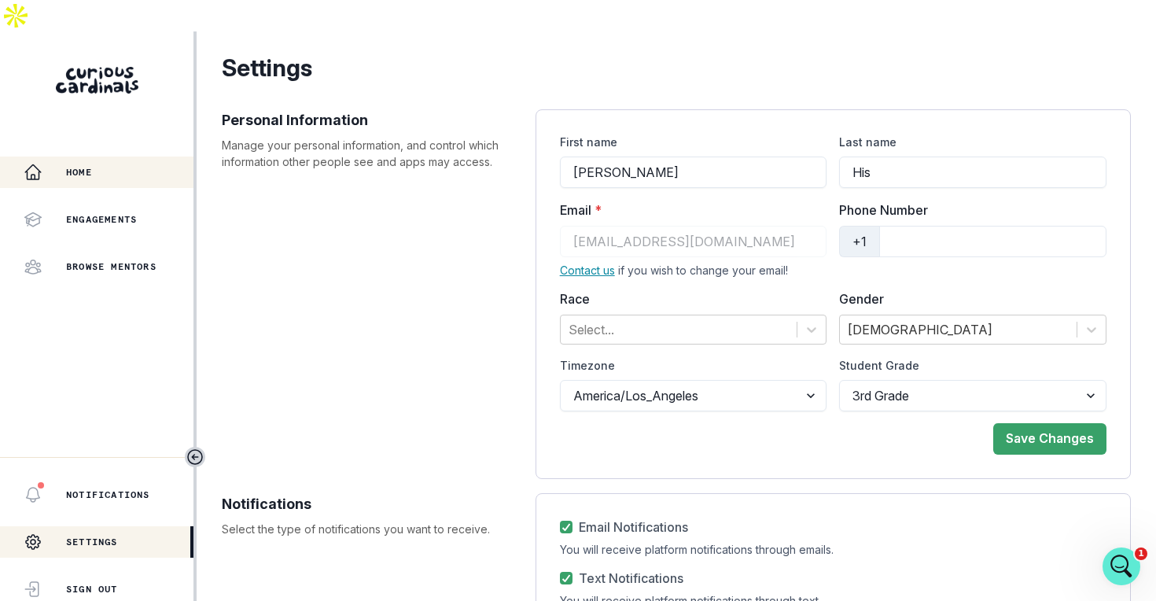
click at [74, 163] on div "Home" at bounding box center [109, 172] width 170 height 19
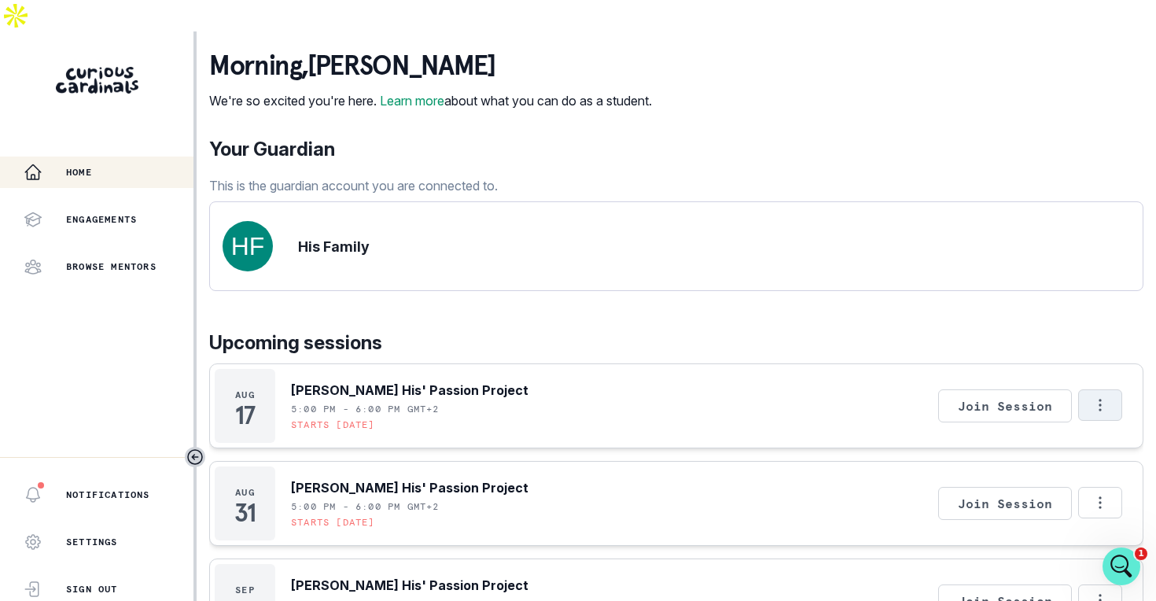
click at [1090, 389] on button "Options" at bounding box center [1100, 404] width 44 height 31
click at [1033, 435] on button "Cancel Session" at bounding box center [1034, 435] width 175 height 28
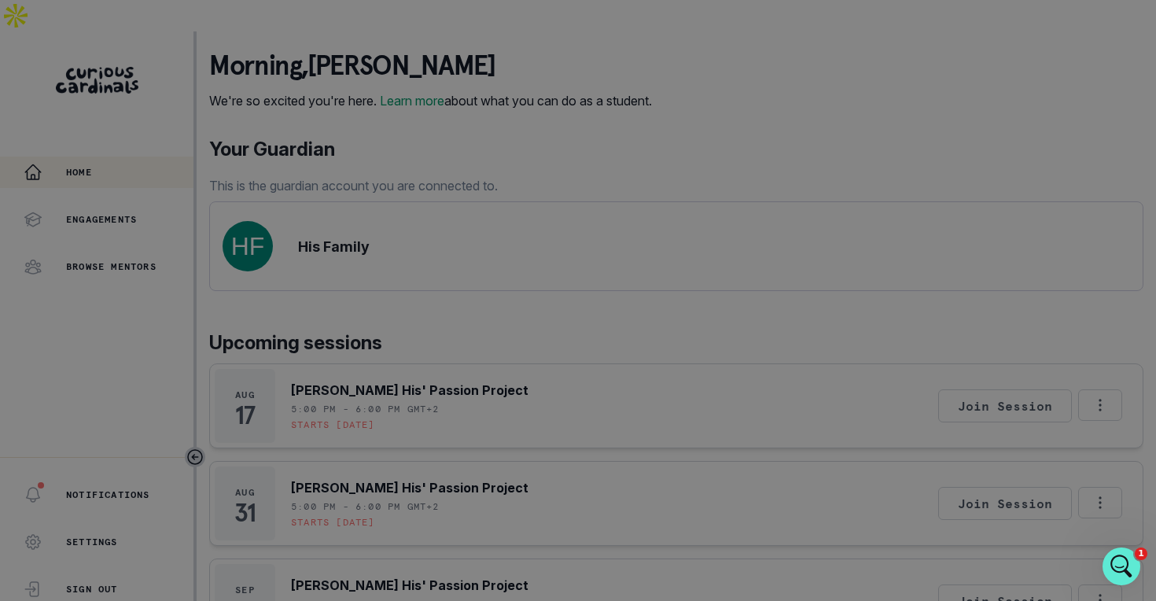
select select "option2"
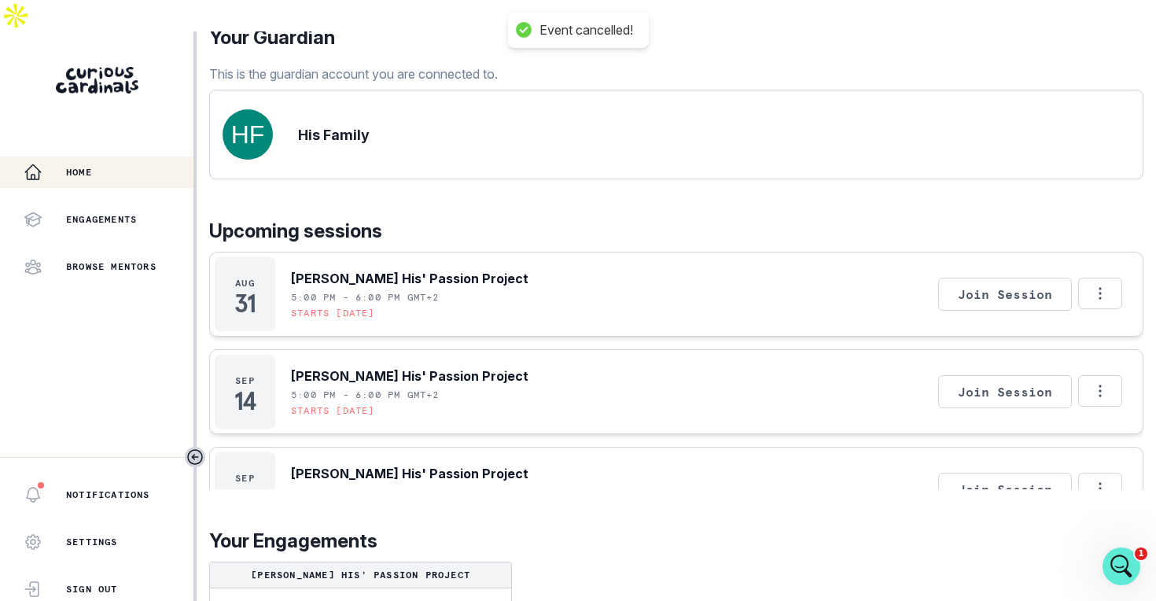
scroll to position [226, 0]
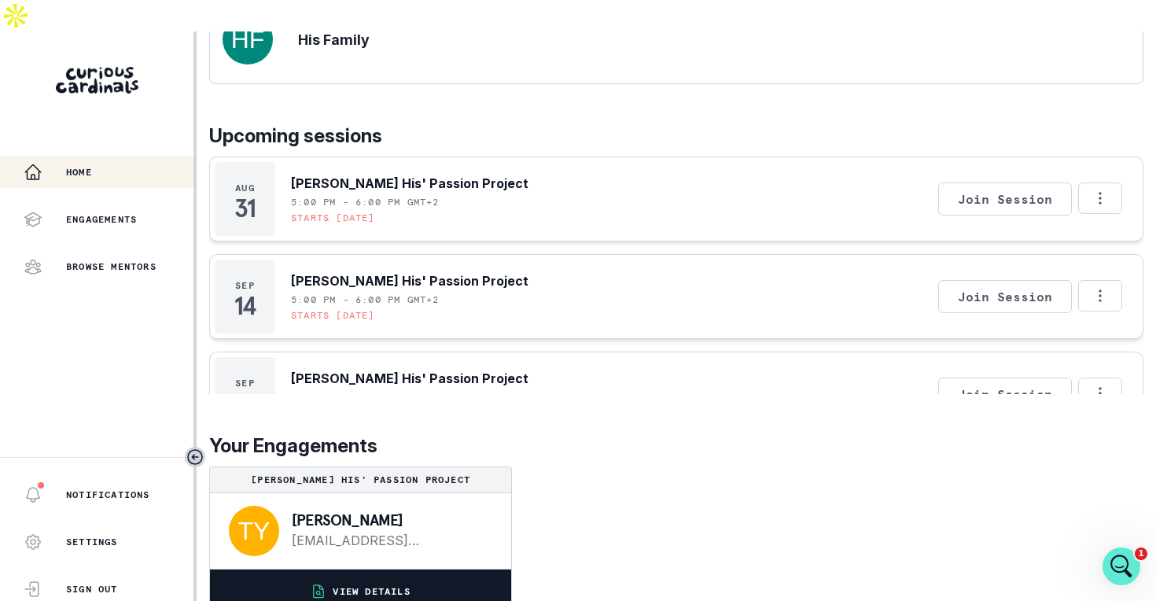
click at [381, 585] on p "VIEW DETAILS" at bounding box center [371, 591] width 77 height 13
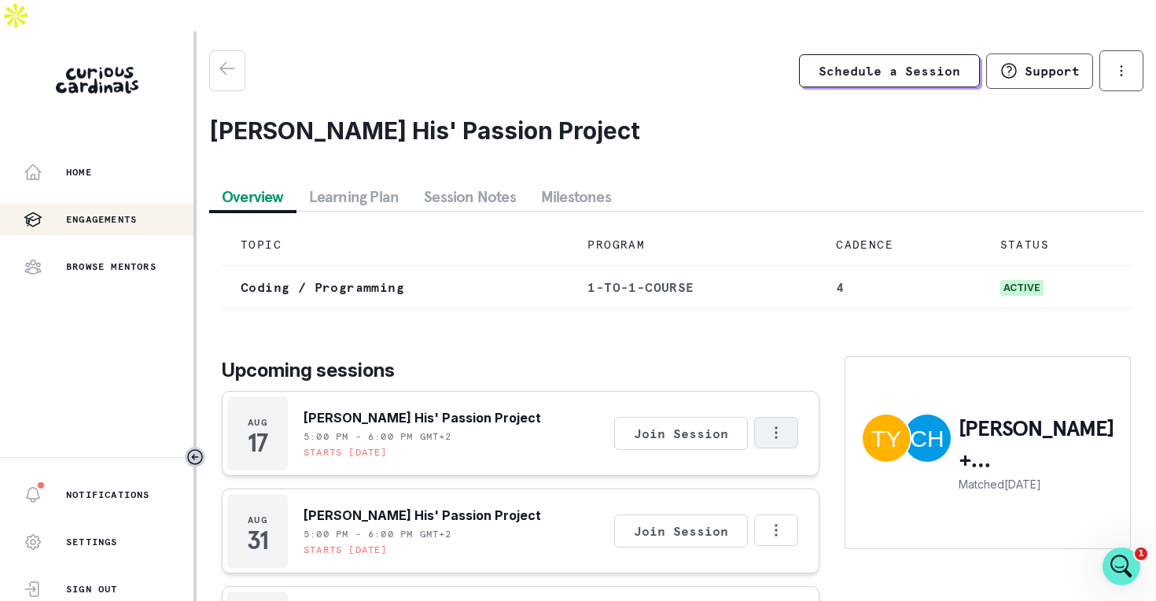
click at [787, 417] on button "Options" at bounding box center [776, 432] width 44 height 31
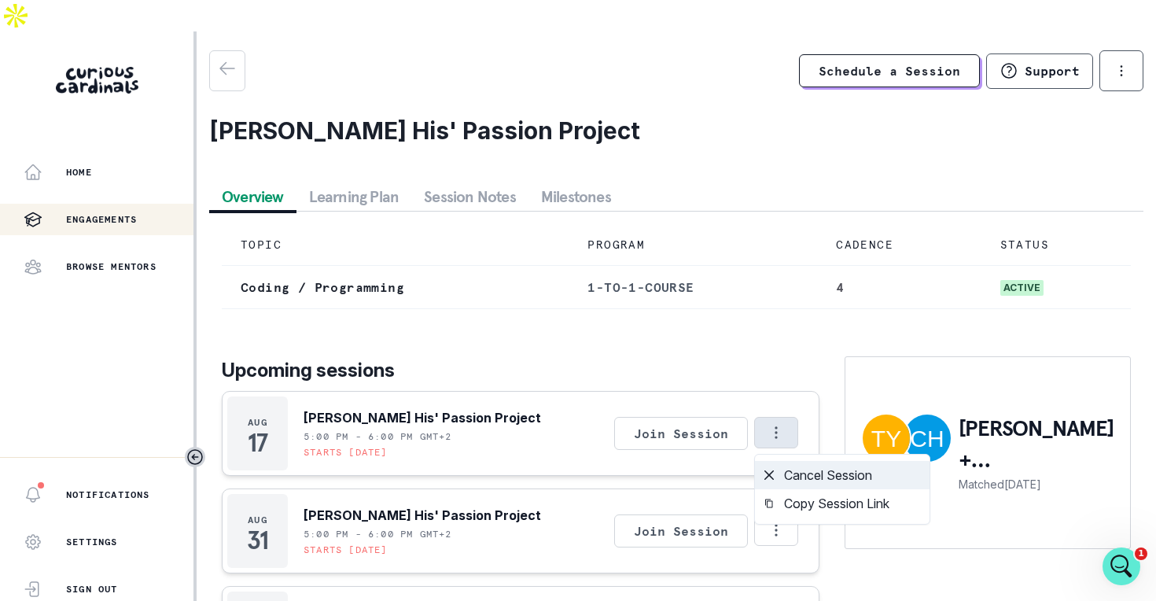
click at [793, 461] on button "Cancel Session" at bounding box center [842, 475] width 175 height 28
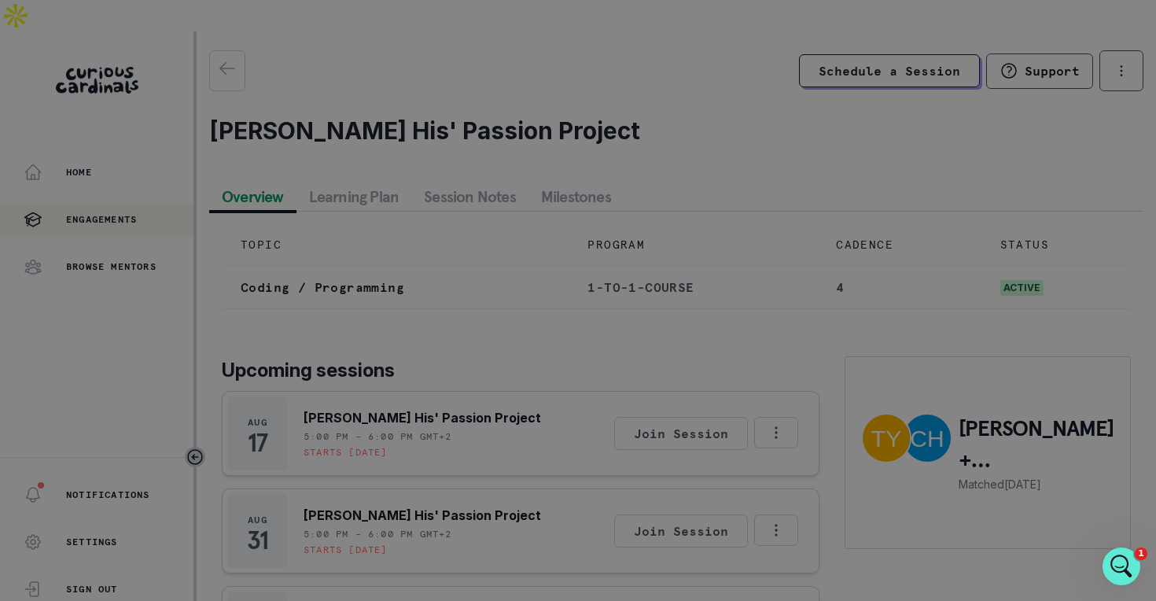
select select "option2"
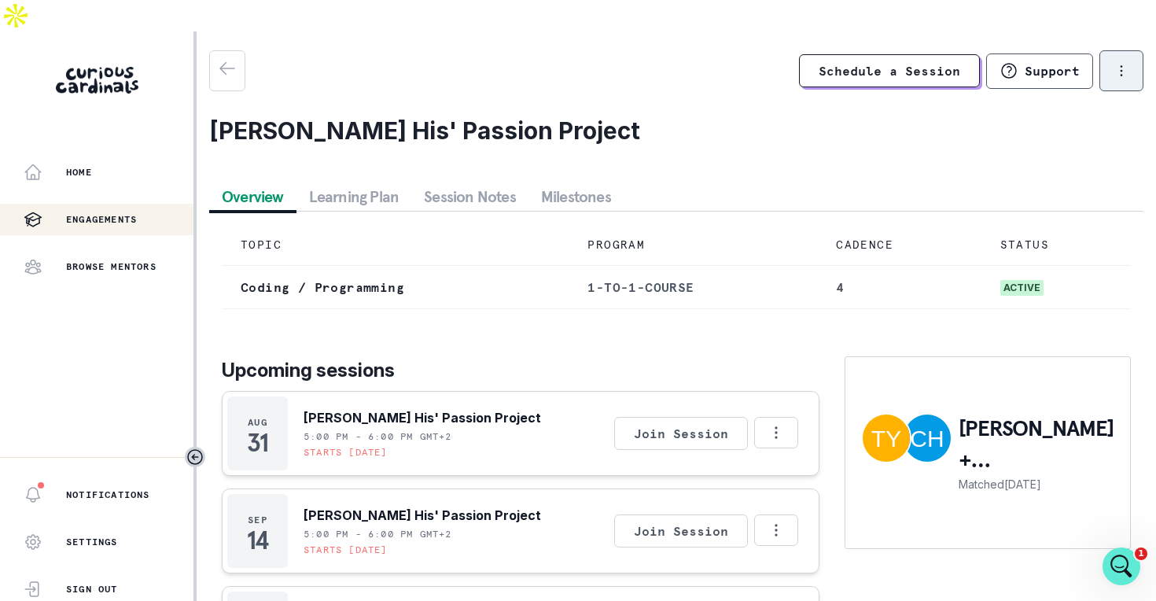
click at [1119, 62] on icon "options" at bounding box center [1120, 70] width 17 height 17
click at [1056, 90] on p "Request engagement pause" at bounding box center [1038, 88] width 189 height 19
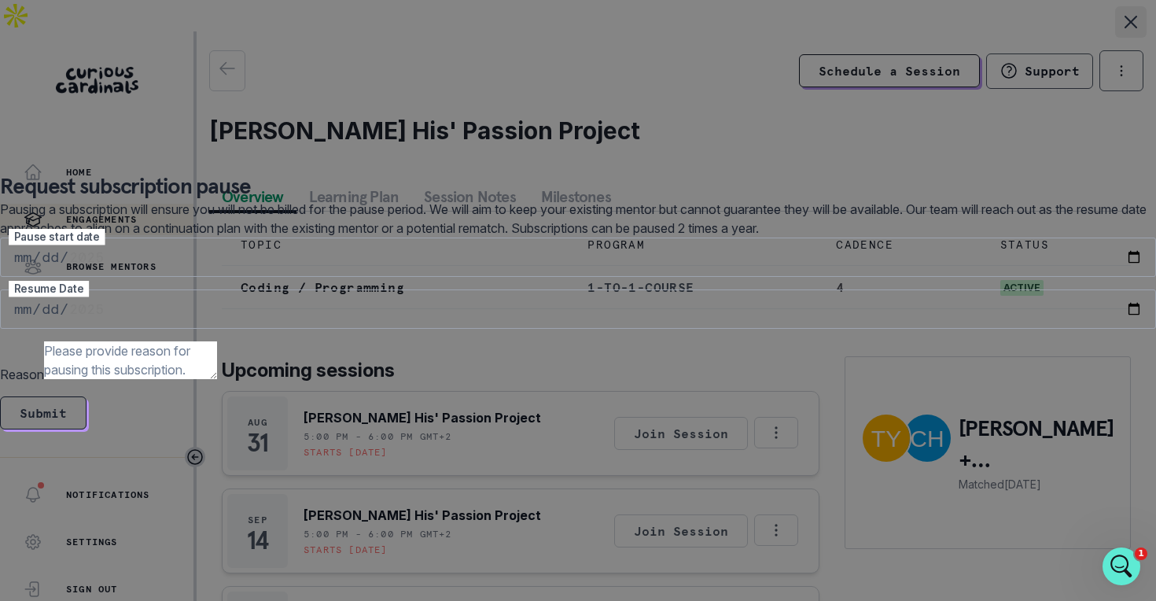
click at [1124, 28] on icon "Close" at bounding box center [1130, 22] width 13 height 13
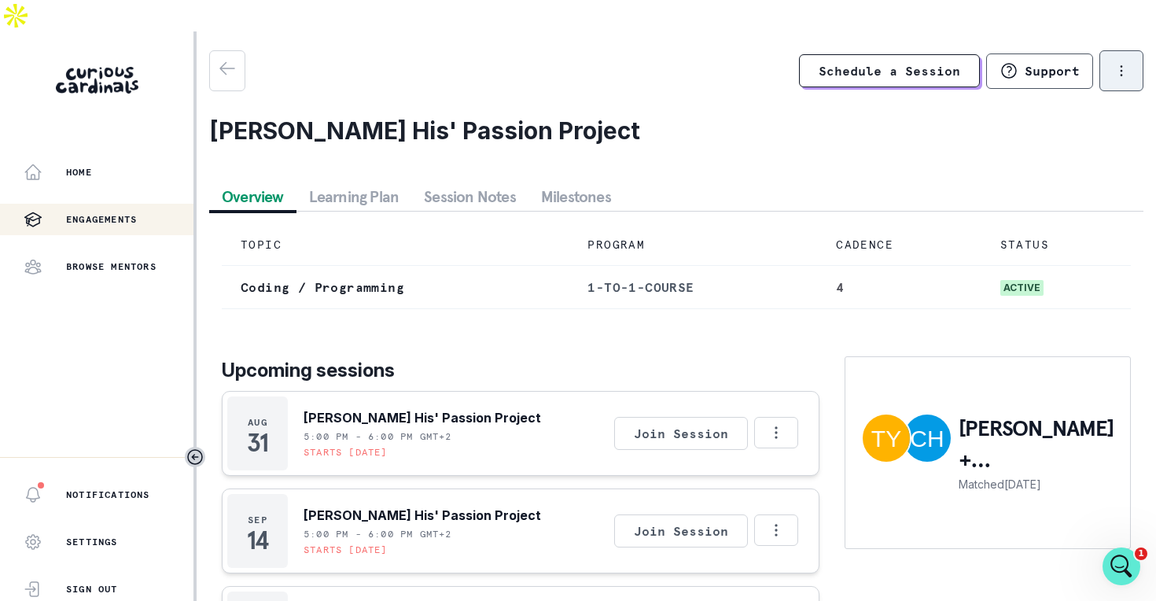
click at [1116, 62] on icon "options" at bounding box center [1120, 70] width 17 height 17
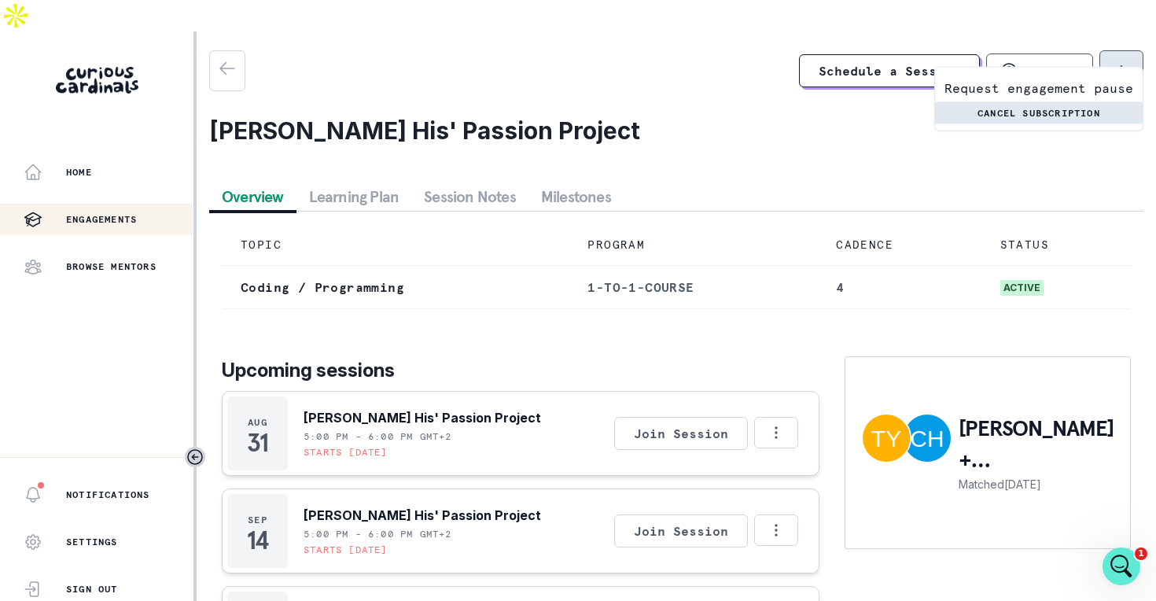
click at [997, 111] on button "Cancel subscription" at bounding box center [1039, 113] width 208 height 22
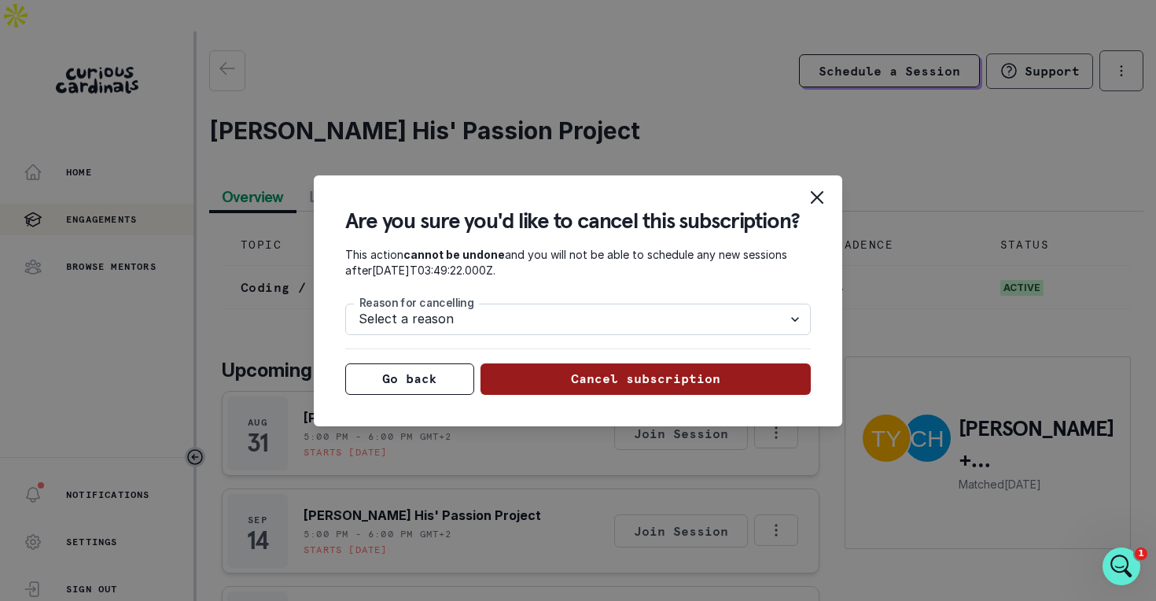
click at [635, 325] on select "Select a reason Nothing is wrong, just need to pause for now. Looking for more …" at bounding box center [577, 318] width 465 height 31
click at [611, 380] on button "Cancel subscription" at bounding box center [645, 378] width 331 height 31
click at [647, 303] on select "Select a reason Nothing is wrong, just need to pause for now. Looking for more …" at bounding box center [577, 318] width 465 height 31
select select "SEE_NO_VALUE"
click at [653, 381] on button "Cancel subscription" at bounding box center [645, 378] width 331 height 31
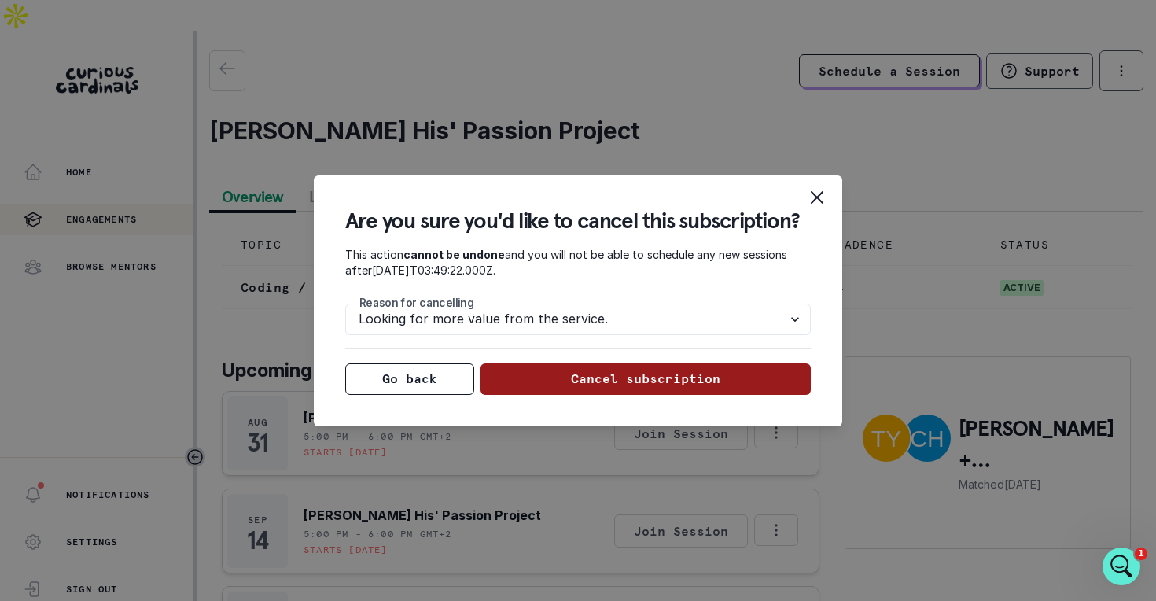
click at [527, 388] on button "Cancel subscription" at bounding box center [645, 378] width 331 height 31
click at [726, 392] on button "Cancel subscription" at bounding box center [645, 378] width 331 height 31
click at [814, 198] on icon "Close" at bounding box center [817, 196] width 13 height 13
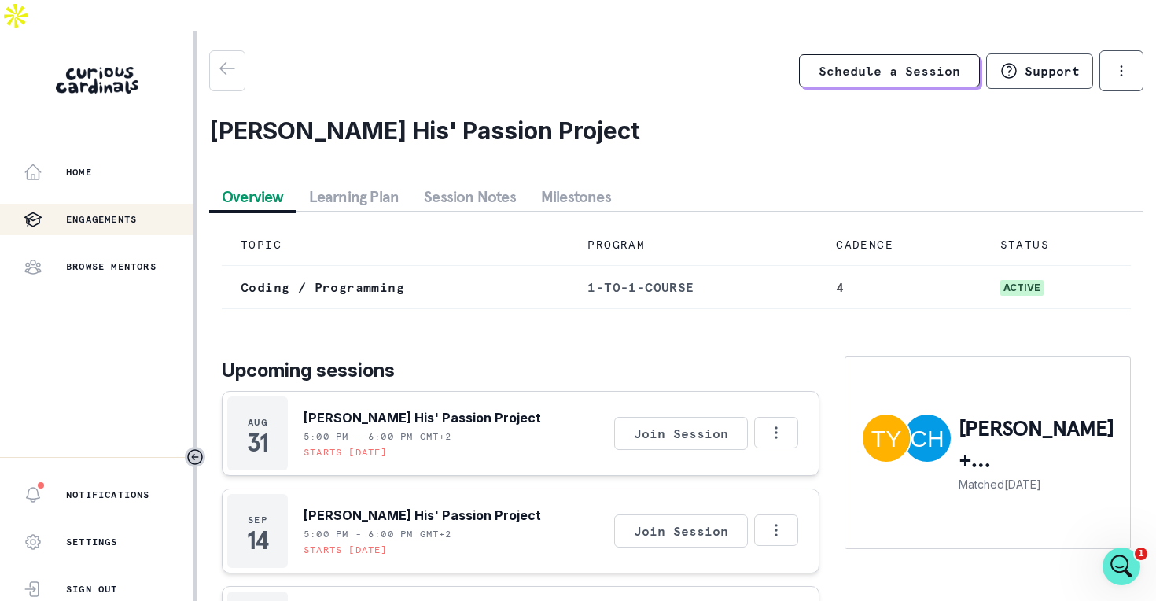
click at [314, 182] on button "Learning Plan" at bounding box center [354, 196] width 116 height 28
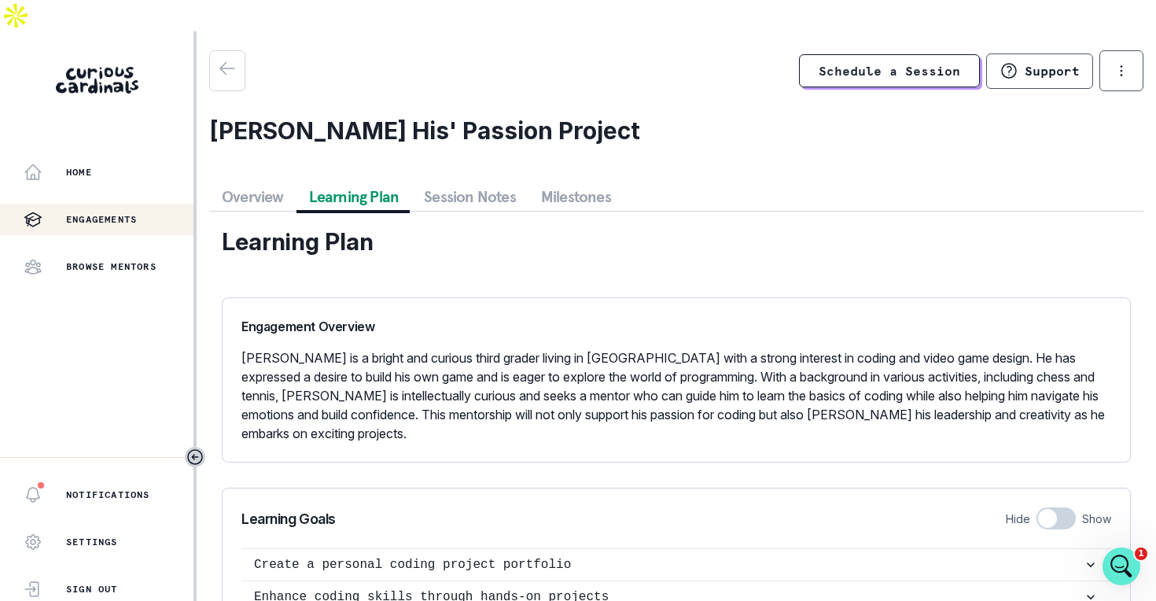
click at [468, 182] on button "Session Notes" at bounding box center [469, 196] width 117 height 28
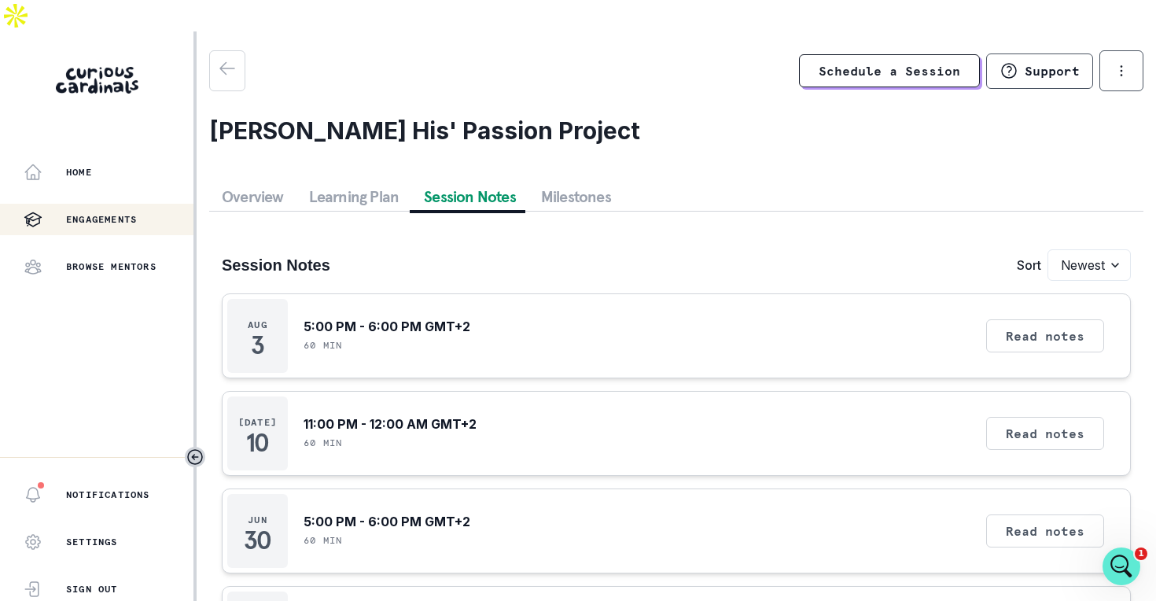
click at [553, 182] on button "Milestones" at bounding box center [575, 196] width 95 height 28
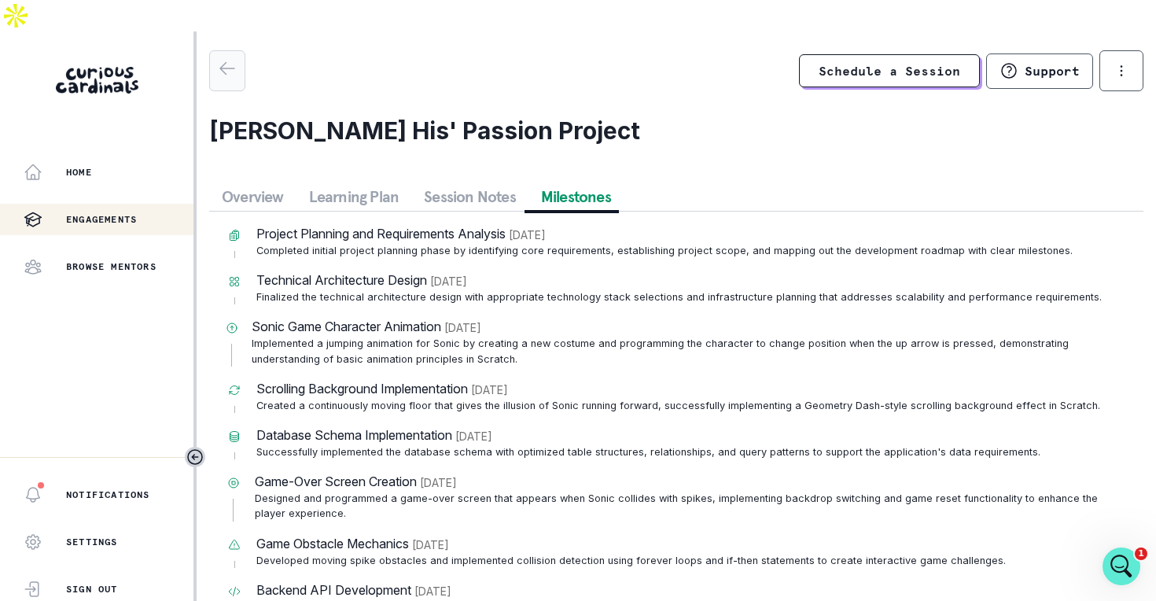
click at [224, 59] on icon "button" at bounding box center [227, 68] width 19 height 19
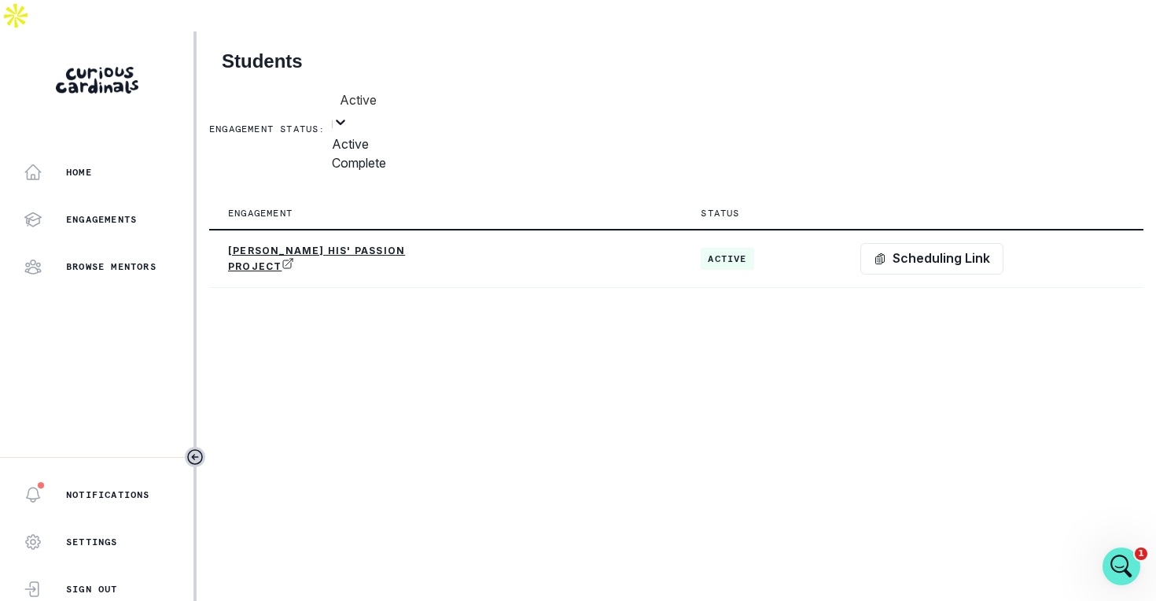
click at [378, 89] on div at bounding box center [359, 100] width 39 height 22
click at [386, 153] on div "Complete" at bounding box center [359, 162] width 54 height 19
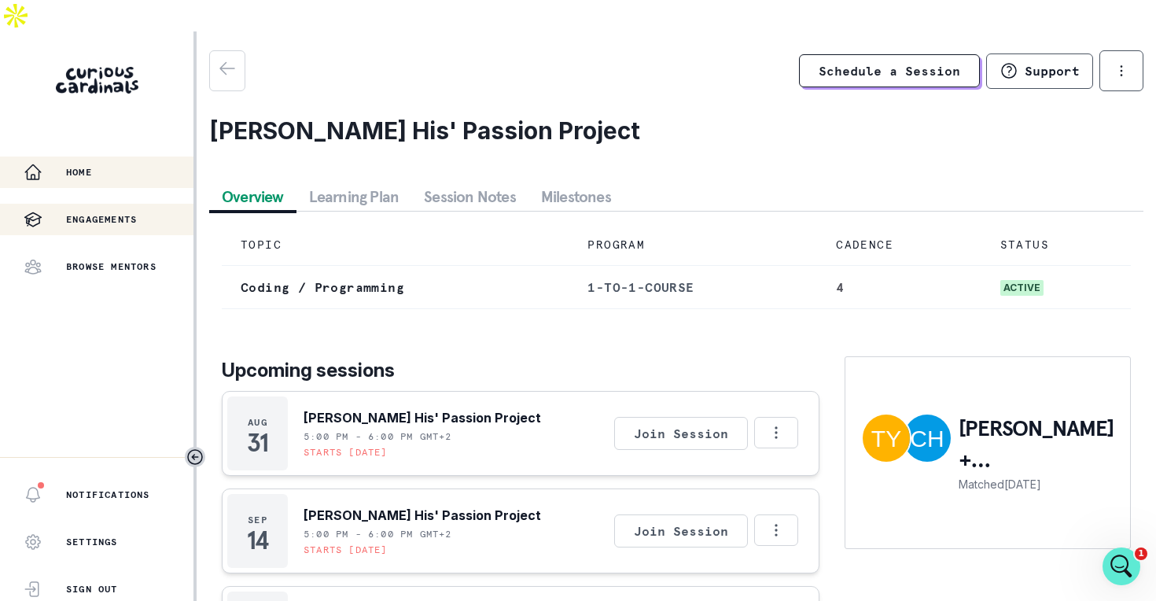
click at [125, 163] on div "Home" at bounding box center [109, 172] width 170 height 19
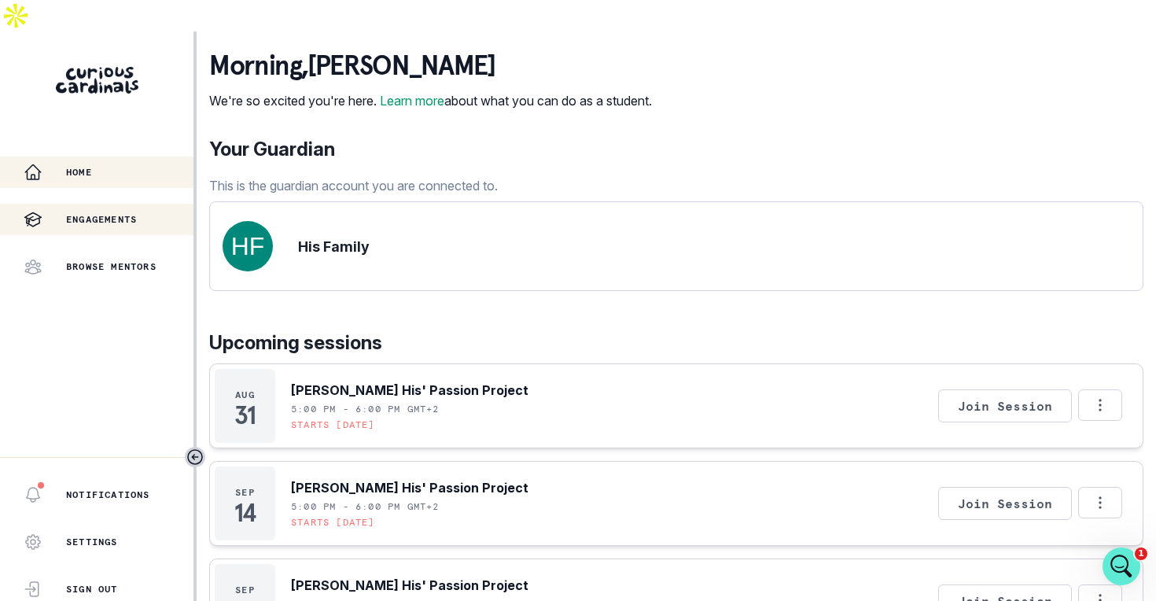
click at [126, 204] on button "Engagements" at bounding box center [96, 219] width 193 height 31
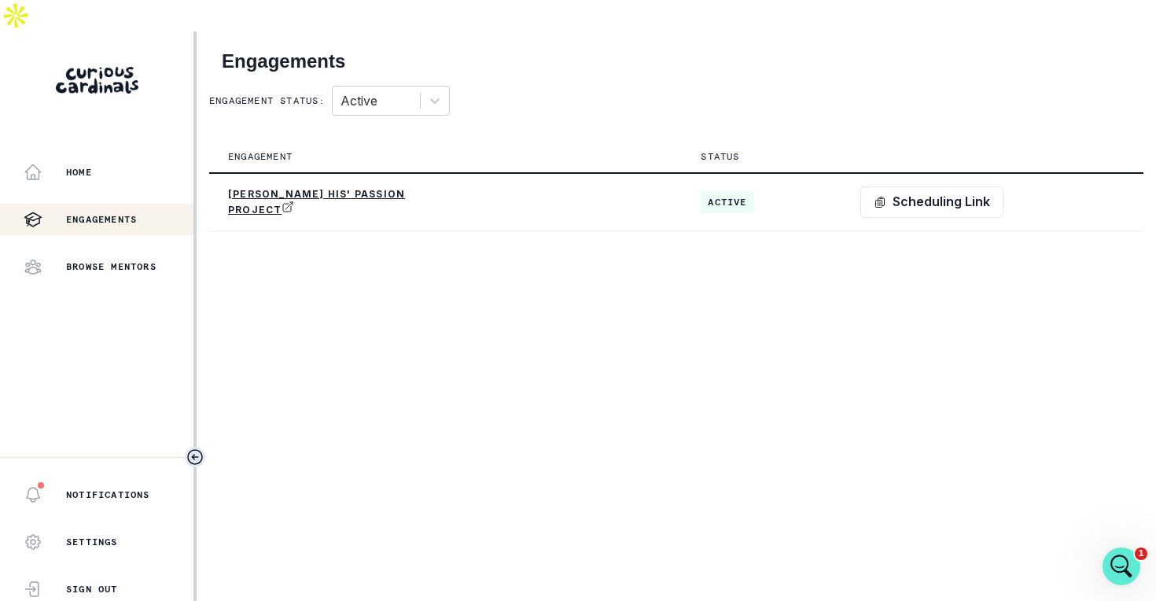
click at [198, 447] on icon "Toggle sidebar" at bounding box center [195, 456] width 19 height 19
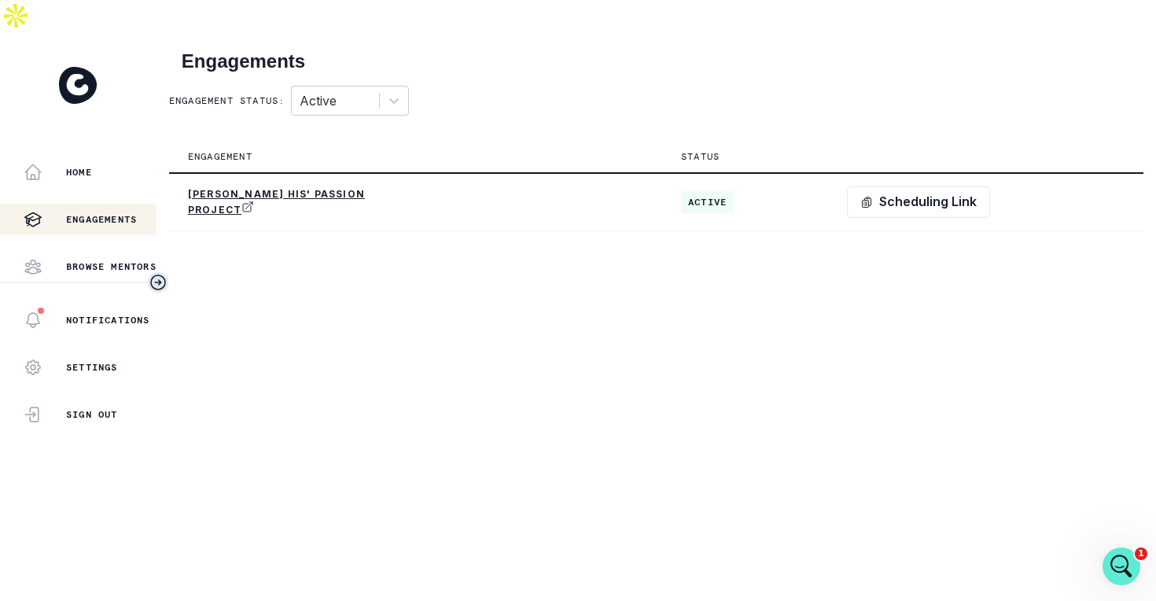
click at [149, 292] on icon "Toggle sidebar" at bounding box center [158, 282] width 19 height 19
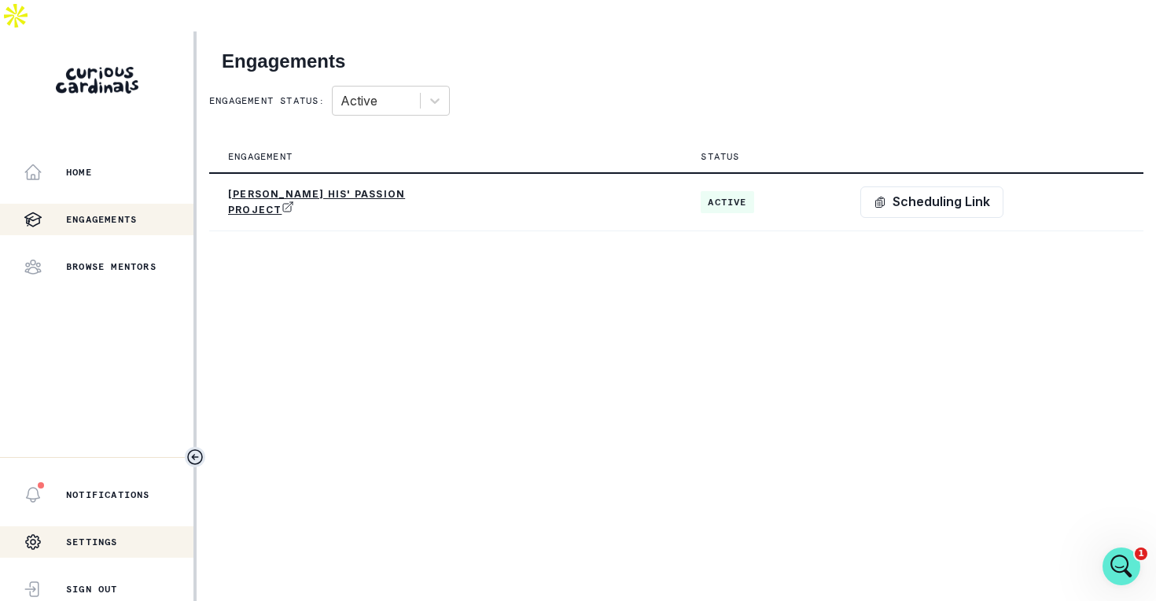
click at [62, 526] on div "Settings" at bounding box center [71, 541] width 94 height 31
select select "Europe/[GEOGRAPHIC_DATA]"
select select "3rd Grade"
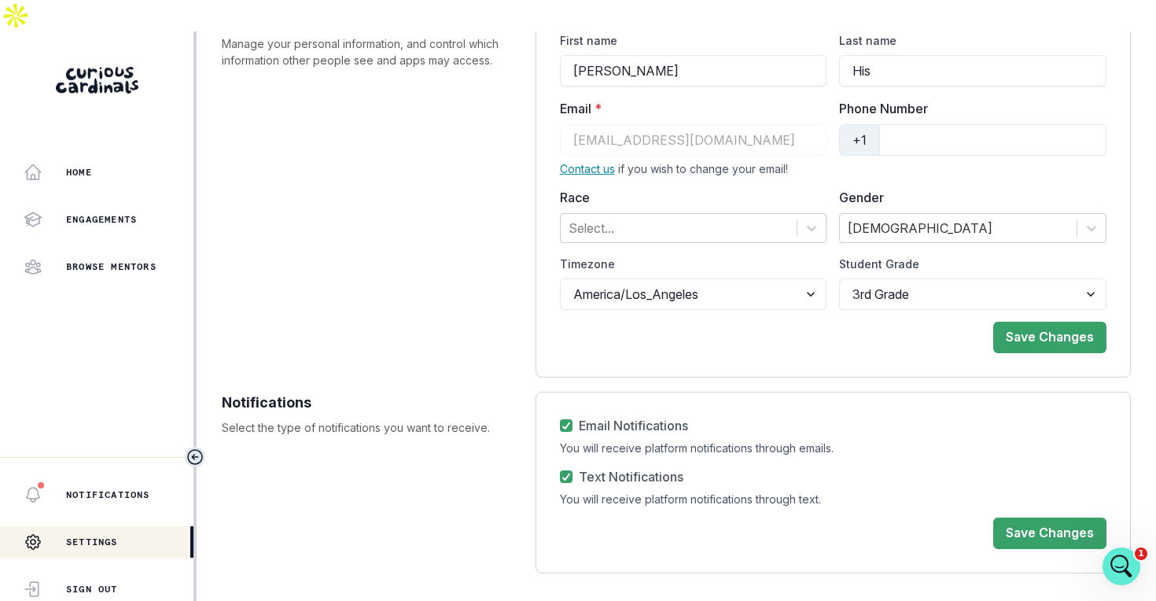
scroll to position [137, 0]
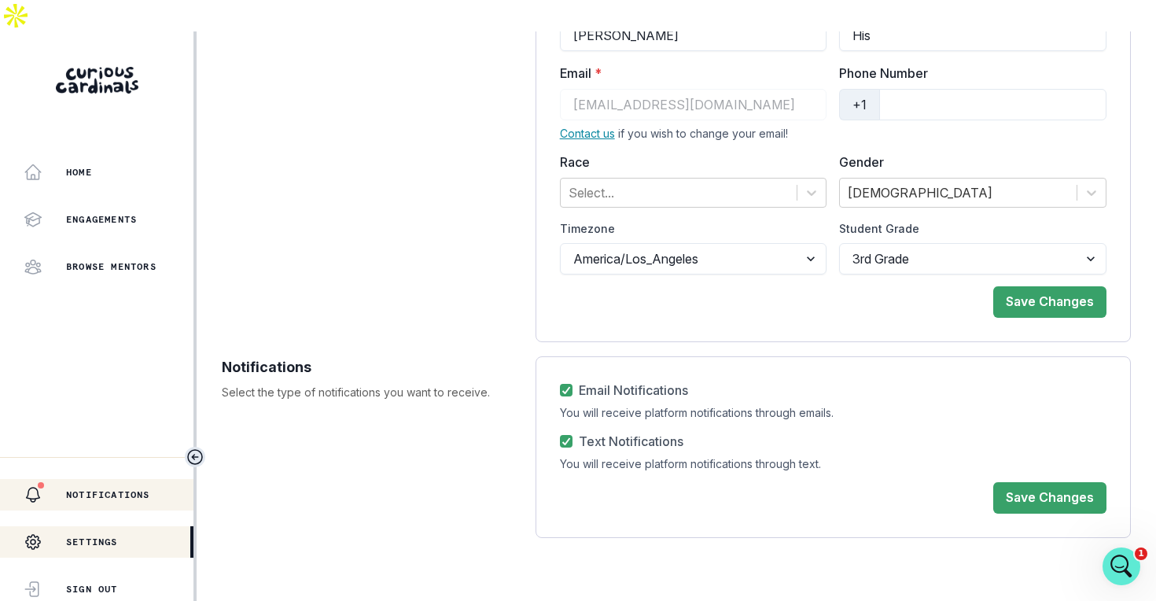
click at [123, 479] on button "Notifications" at bounding box center [96, 494] width 193 height 31
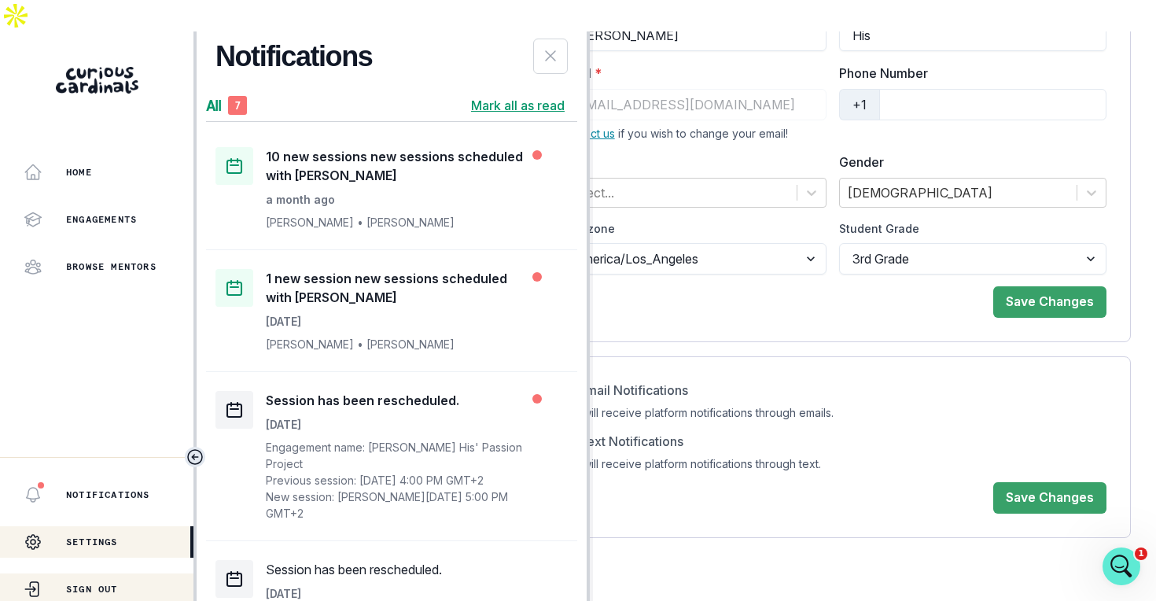
click at [116, 583] on p "Sign Out" at bounding box center [92, 589] width 52 height 13
